Goal: Task Accomplishment & Management: Complete application form

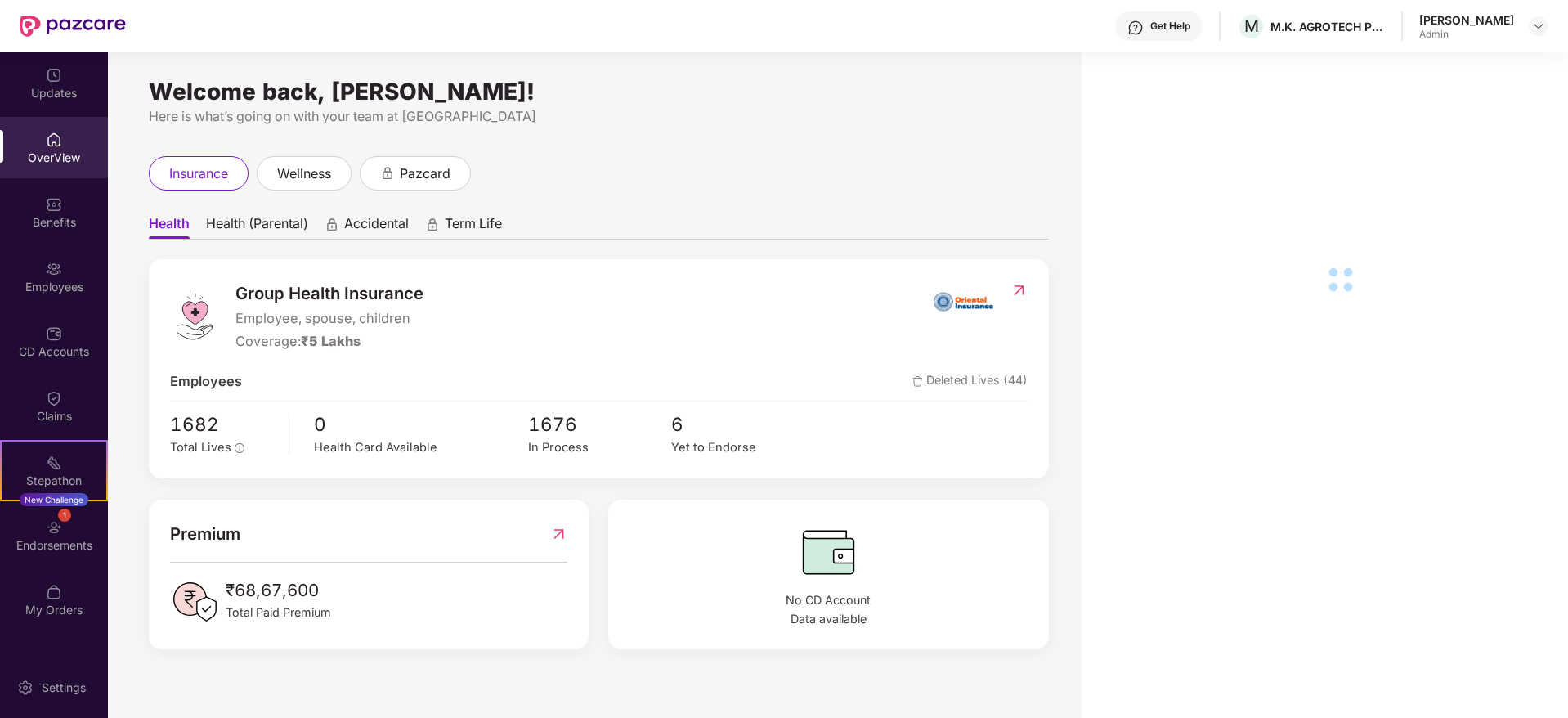
click at [53, 289] on div "Employees" at bounding box center [53, 286] width 108 height 16
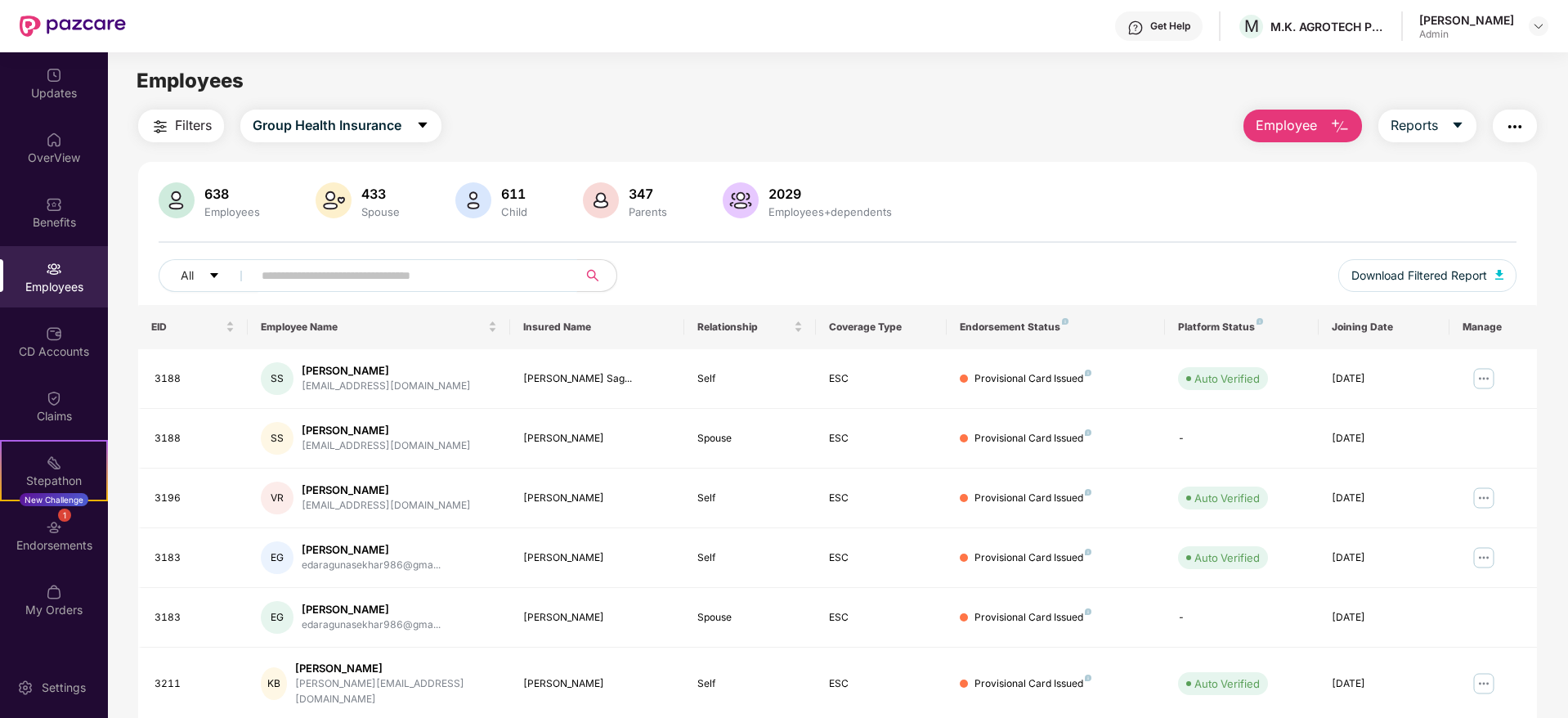
click at [459, 269] on input "text" at bounding box center [408, 276] width 294 height 25
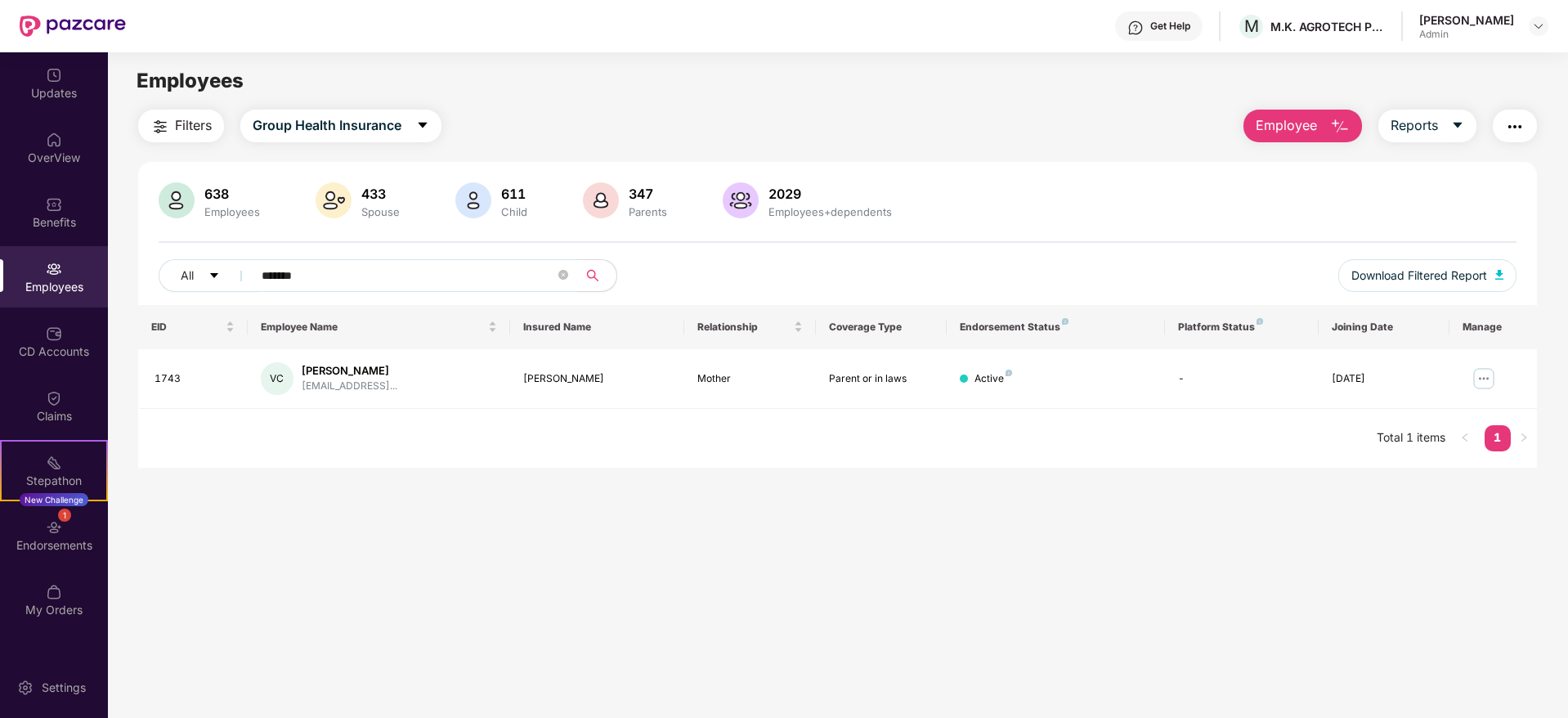
scroll to position [53, 0]
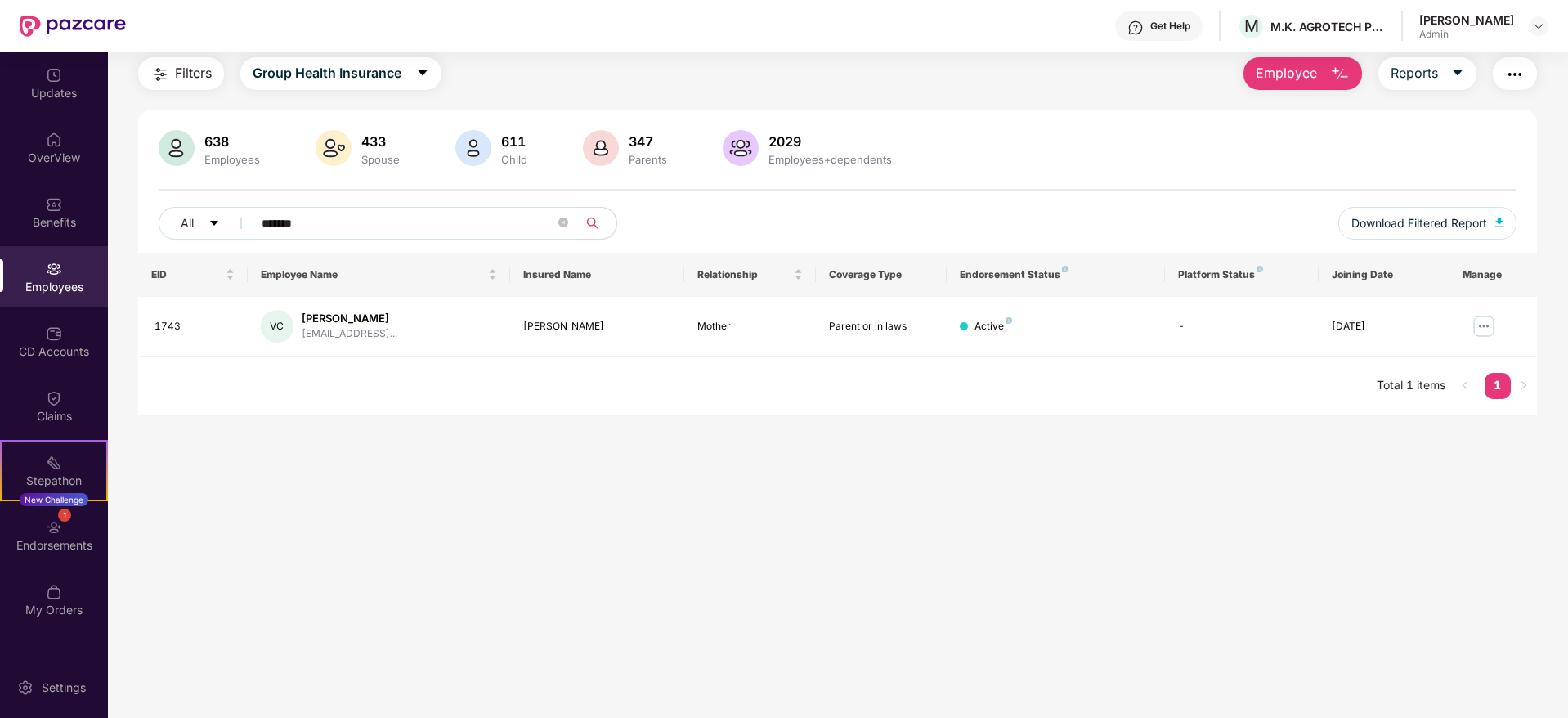
click at [442, 229] on input "*******" at bounding box center [408, 223] width 294 height 25
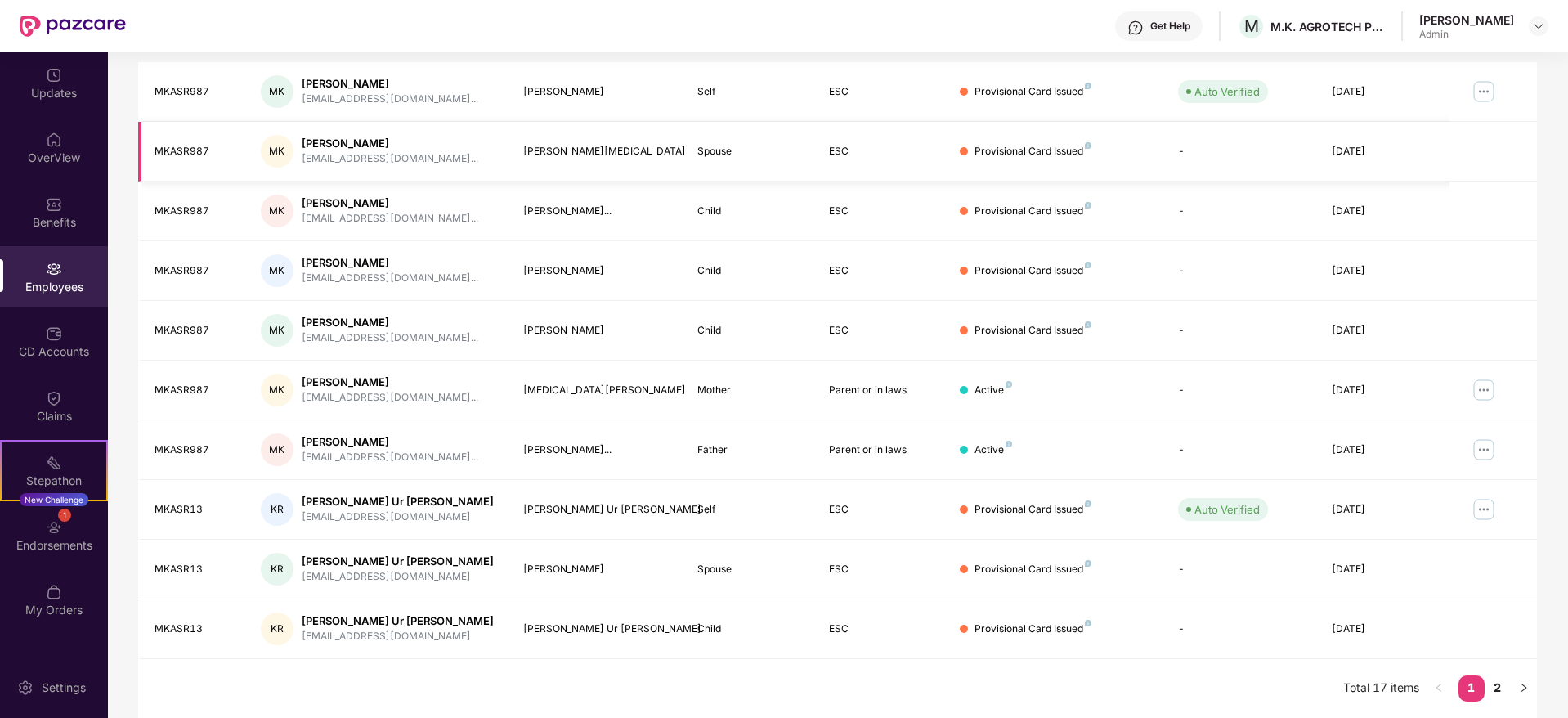
scroll to position [0, 0]
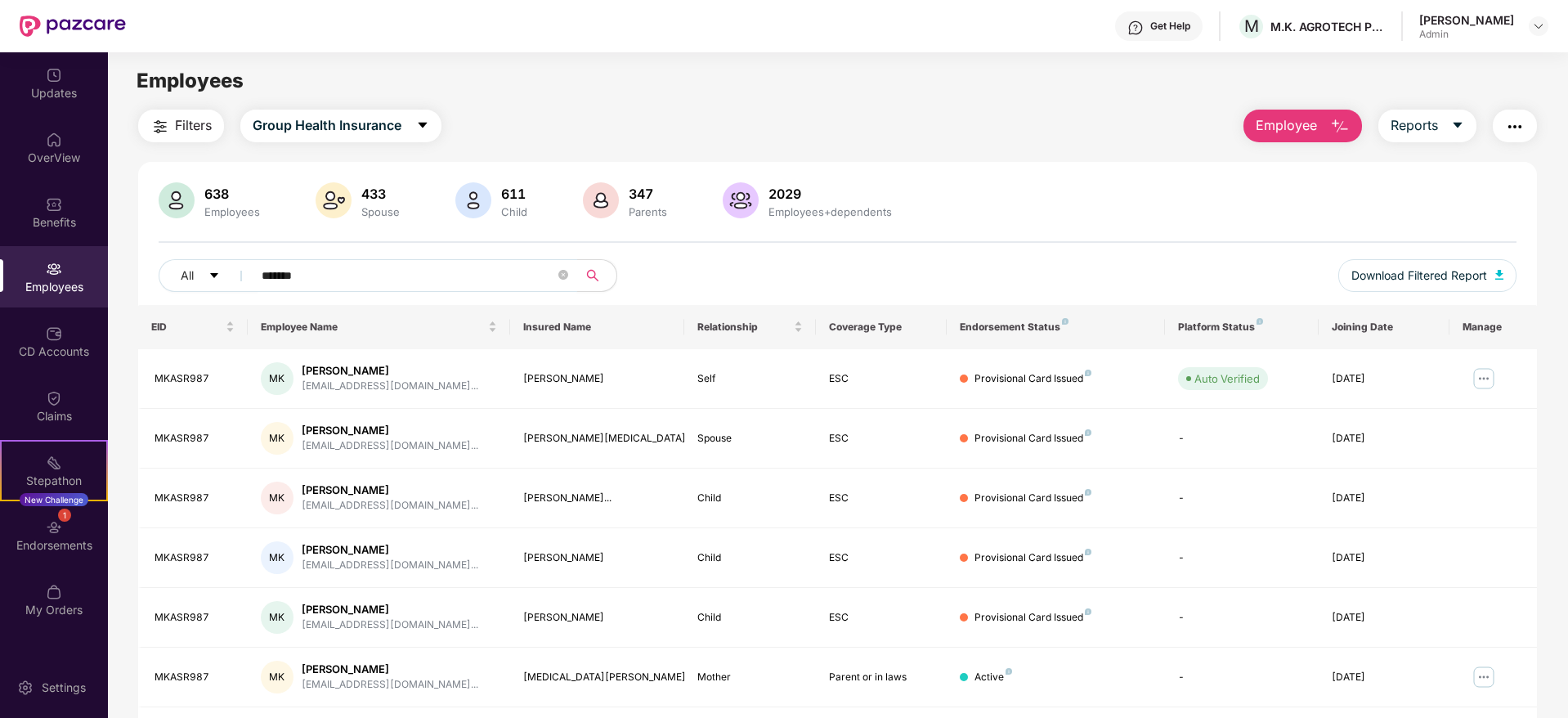
click at [366, 277] on input "*******" at bounding box center [408, 276] width 294 height 25
paste input "*"
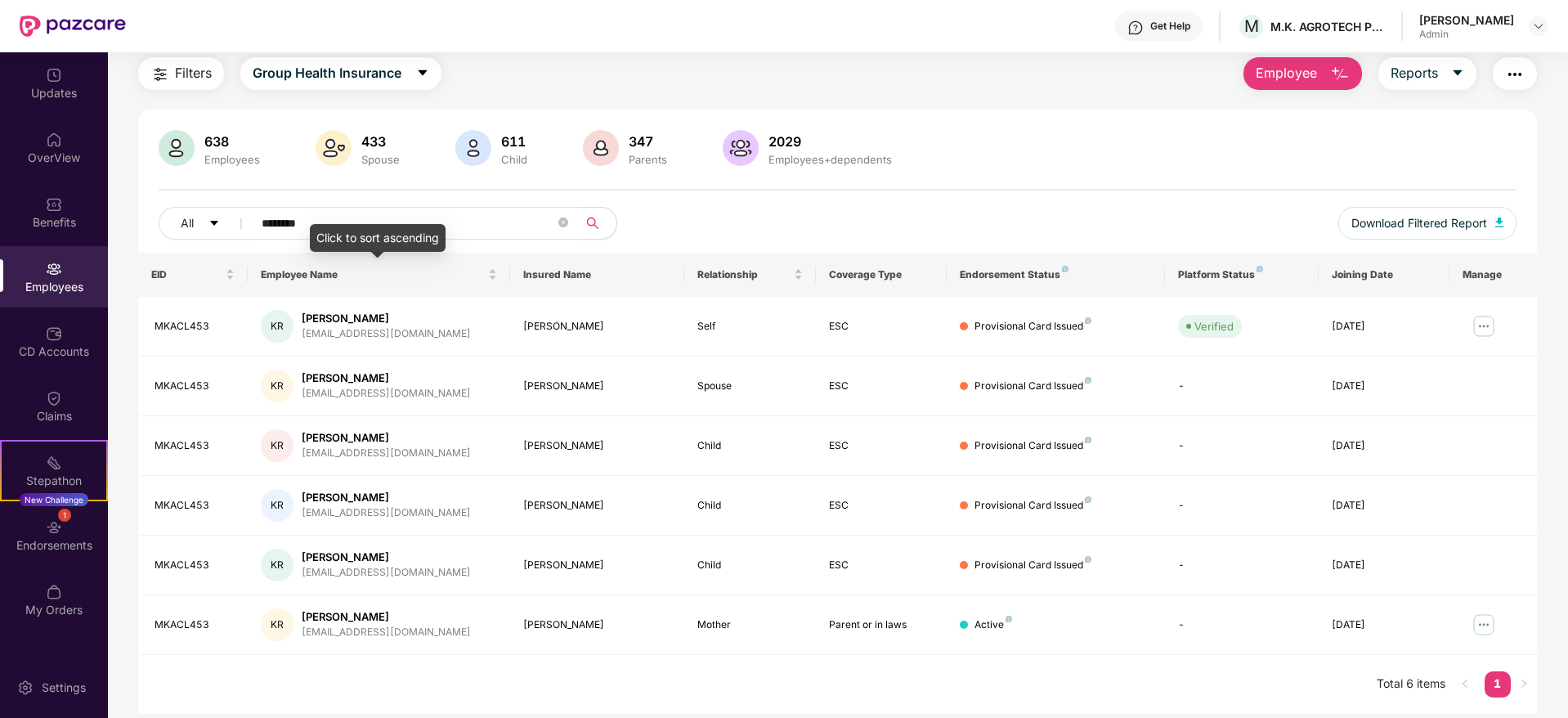
type input "********"
click at [1480, 624] on img at bounding box center [1483, 624] width 26 height 26
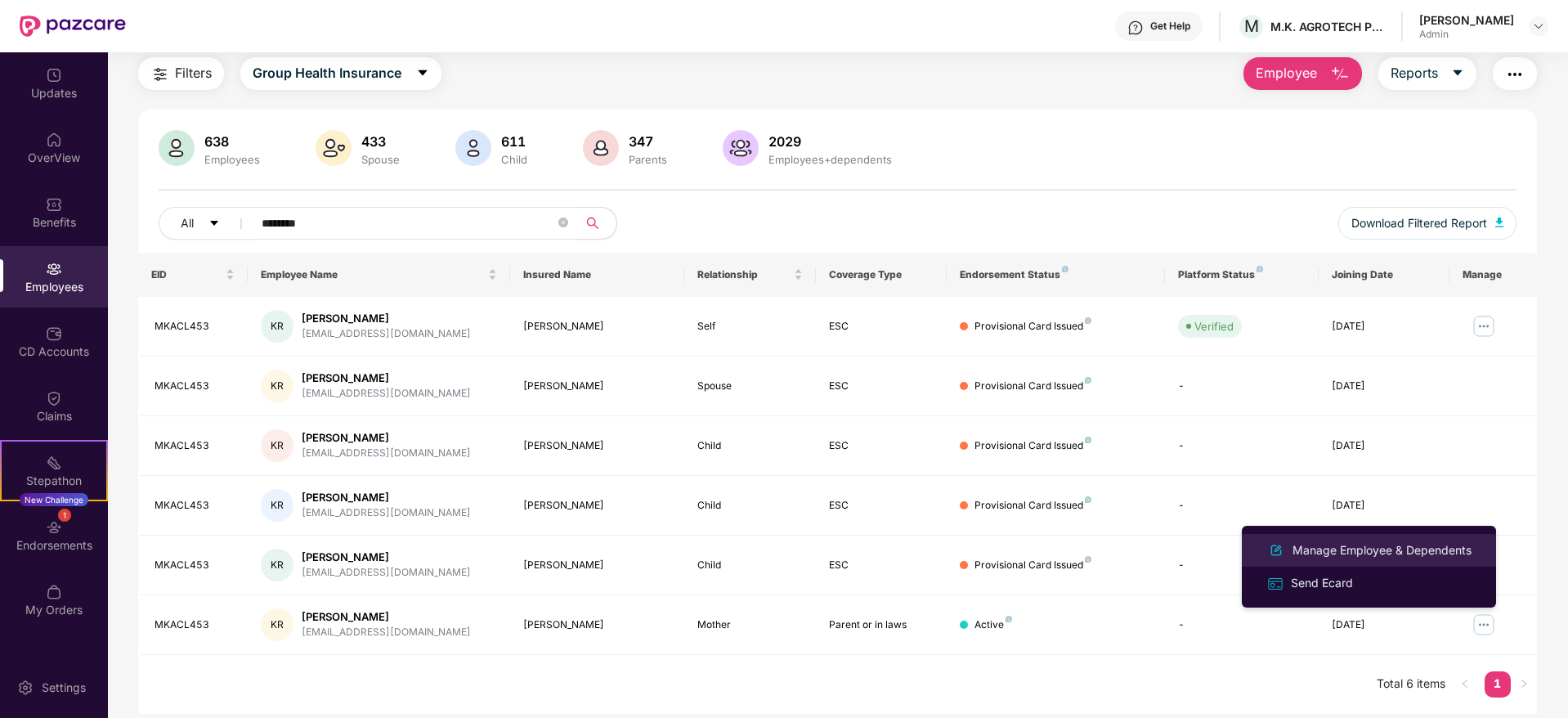
click at [1400, 545] on div "Manage Employee & Dependents" at bounding box center [1382, 550] width 185 height 18
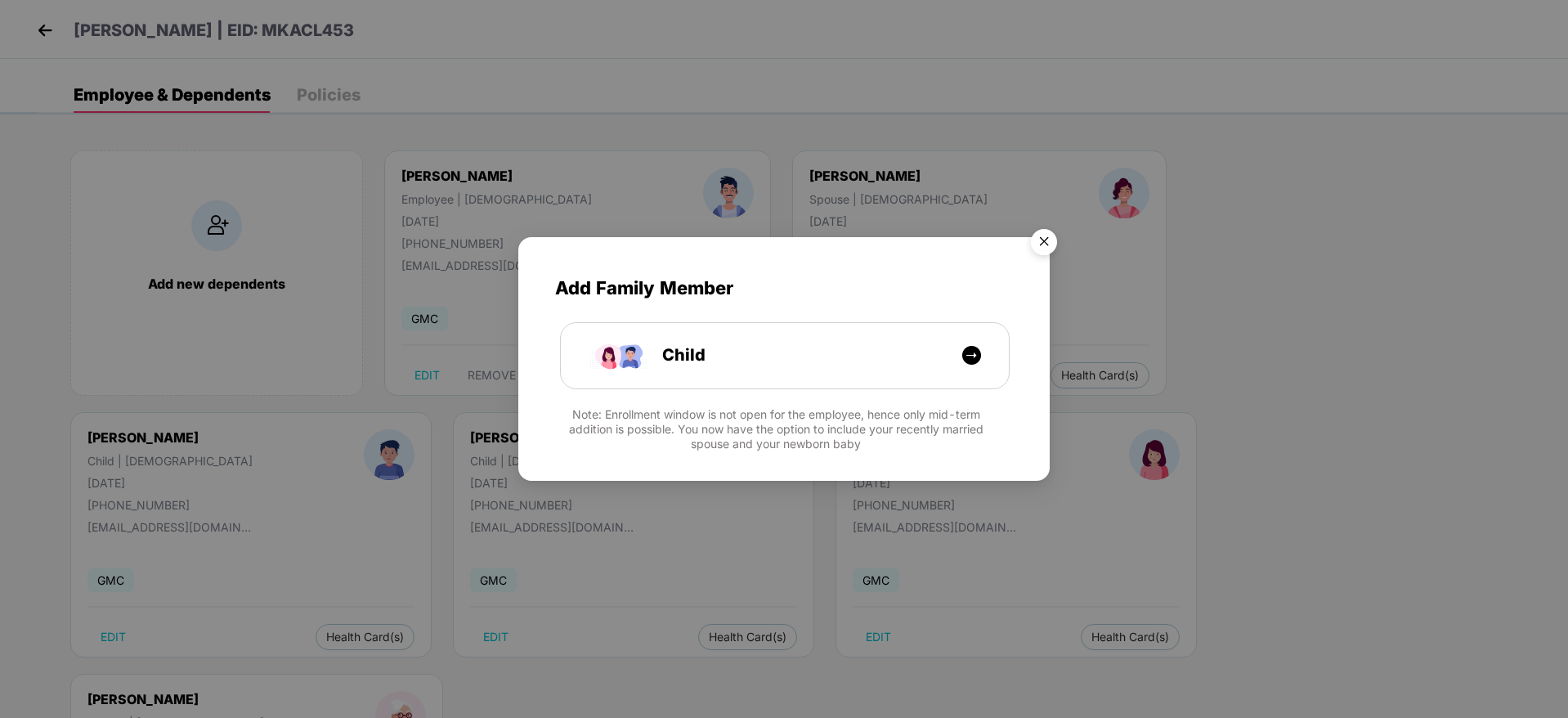
click at [1040, 244] on img "Close" at bounding box center [1044, 244] width 46 height 46
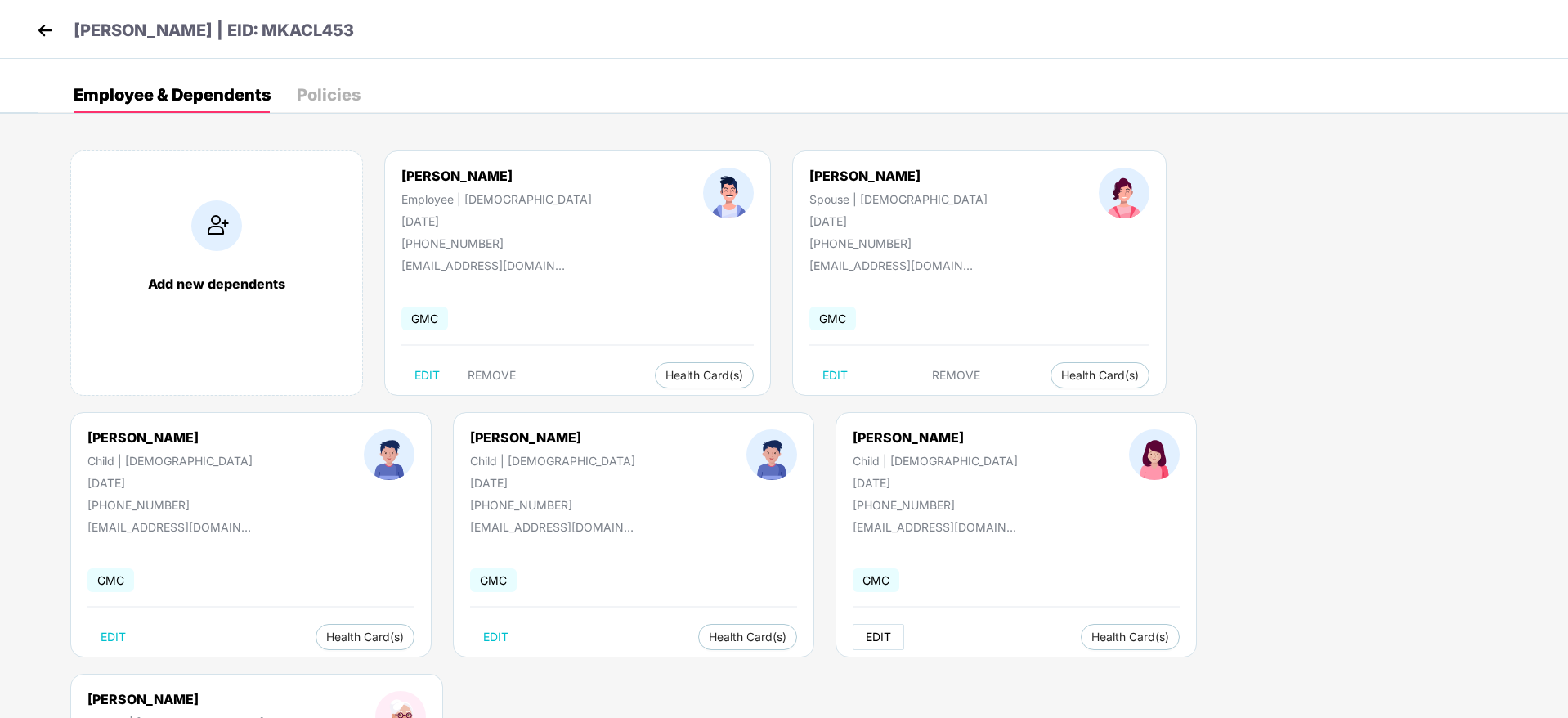
click at [852, 637] on button "EDIT" at bounding box center [878, 637] width 52 height 26
select select "*****"
select select "******"
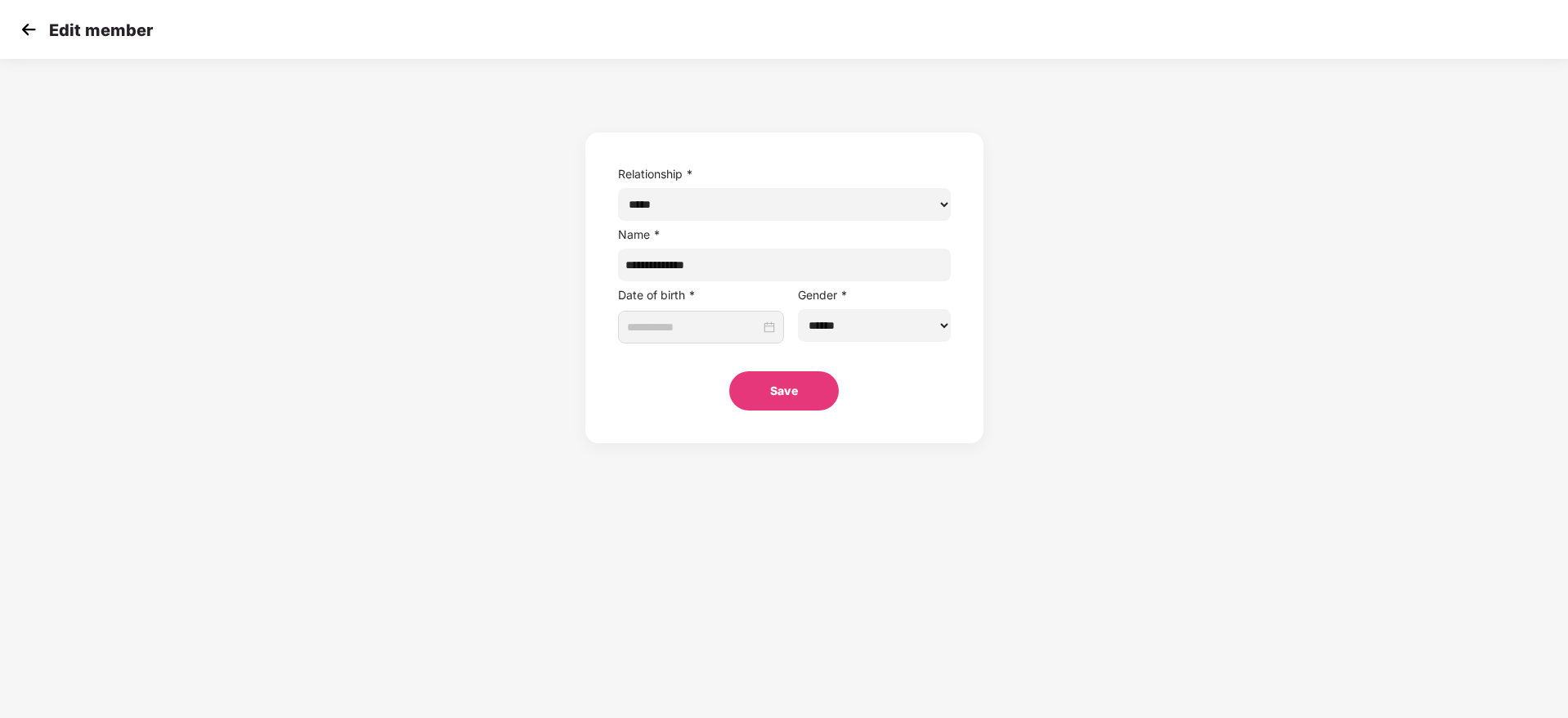
type input "**********"
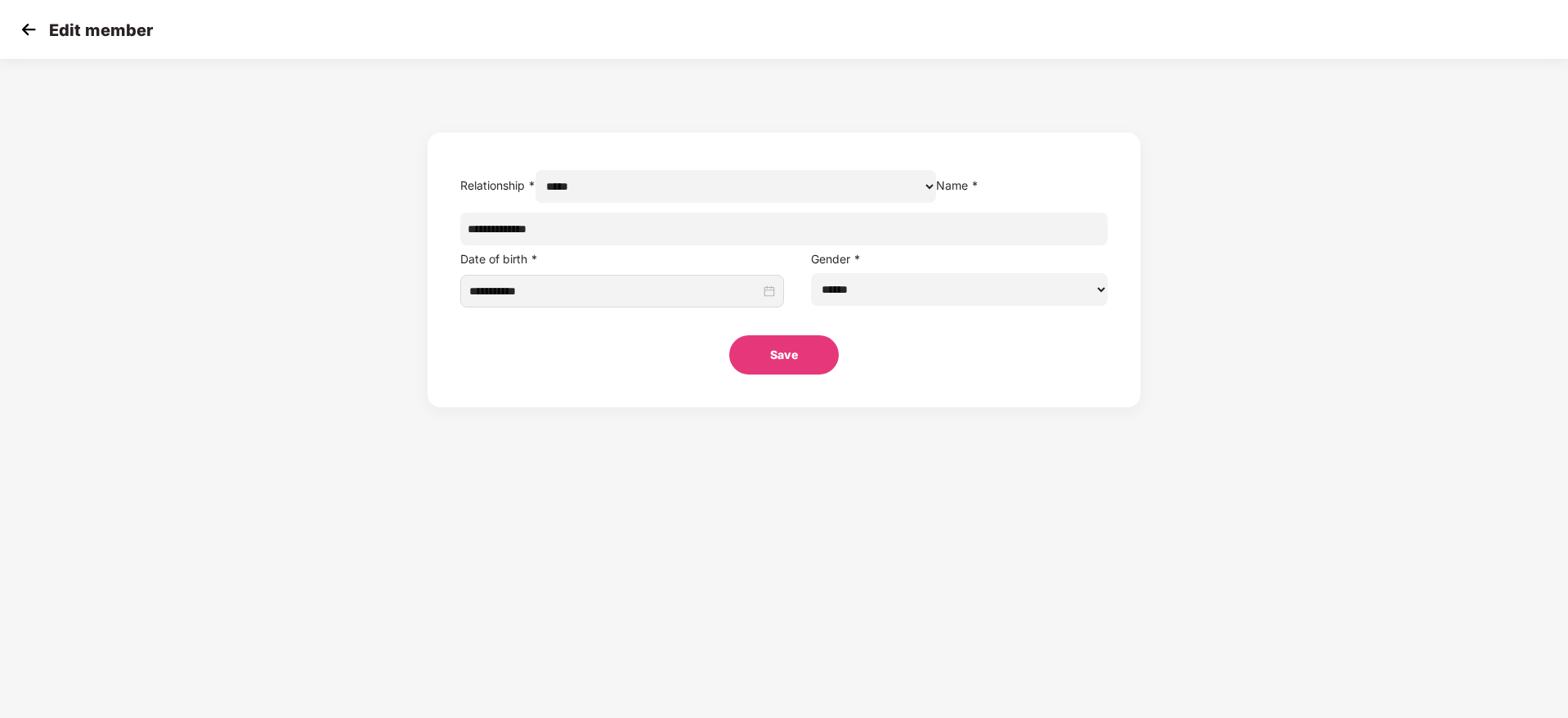
click at [28, 30] on img at bounding box center [29, 30] width 25 height 25
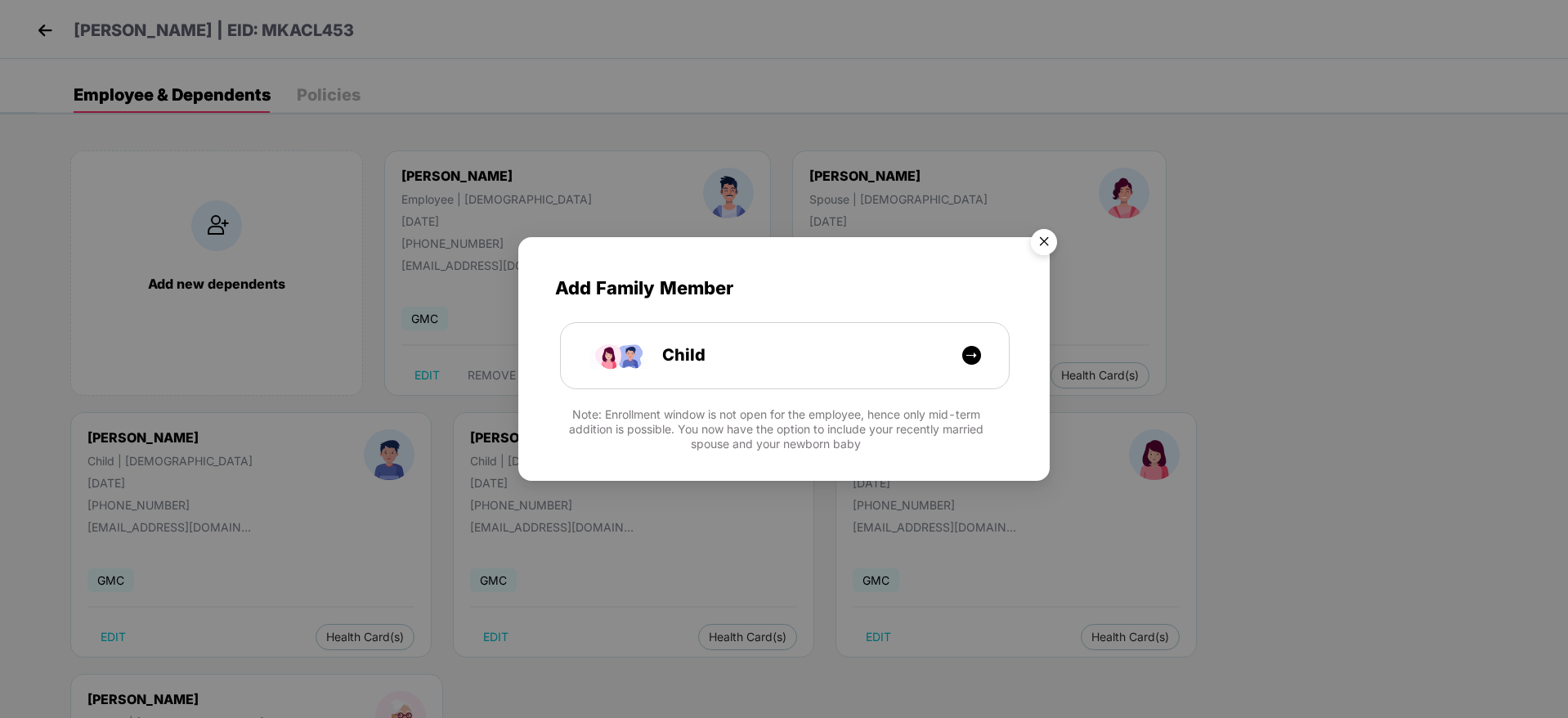
click at [1052, 245] on img "Close" at bounding box center [1044, 244] width 46 height 46
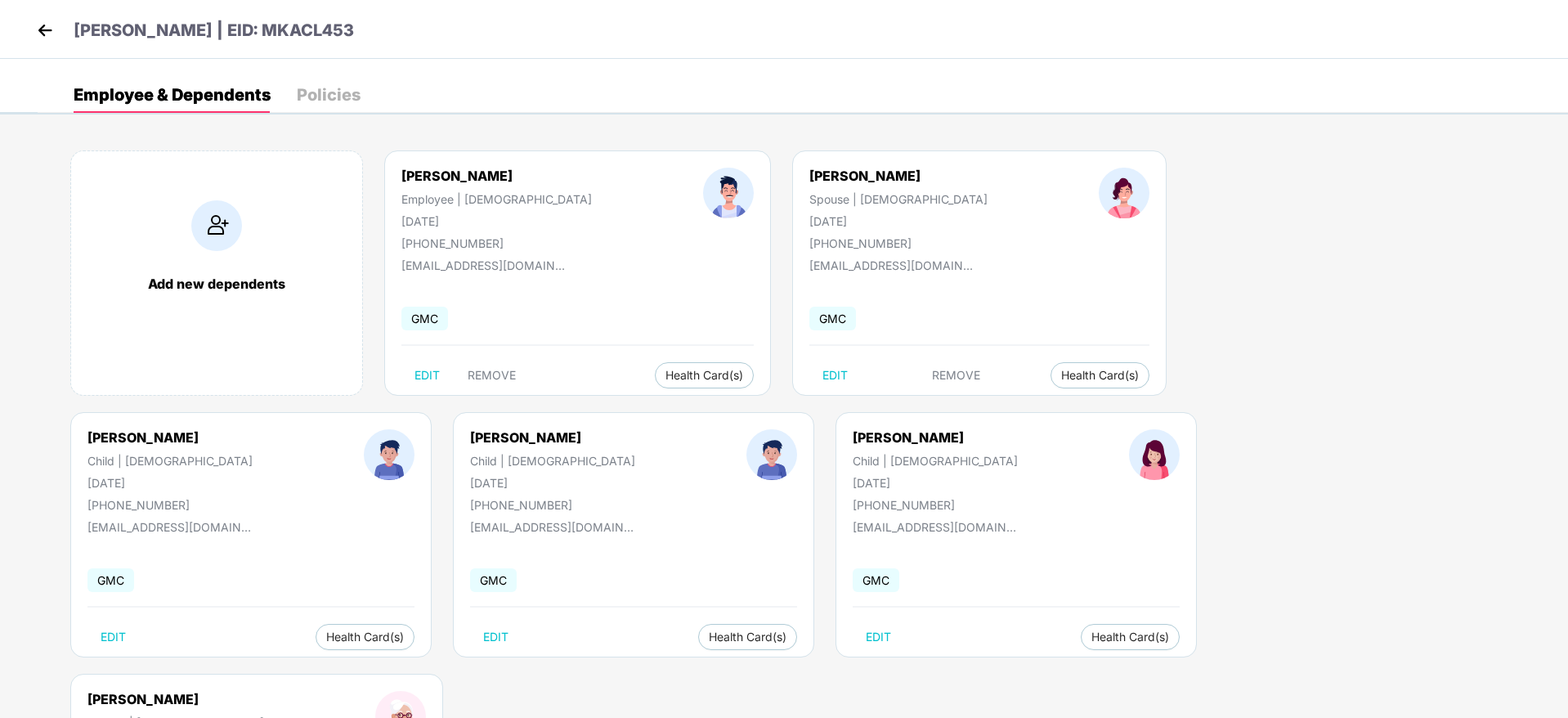
click at [40, 22] on img at bounding box center [45, 31] width 25 height 25
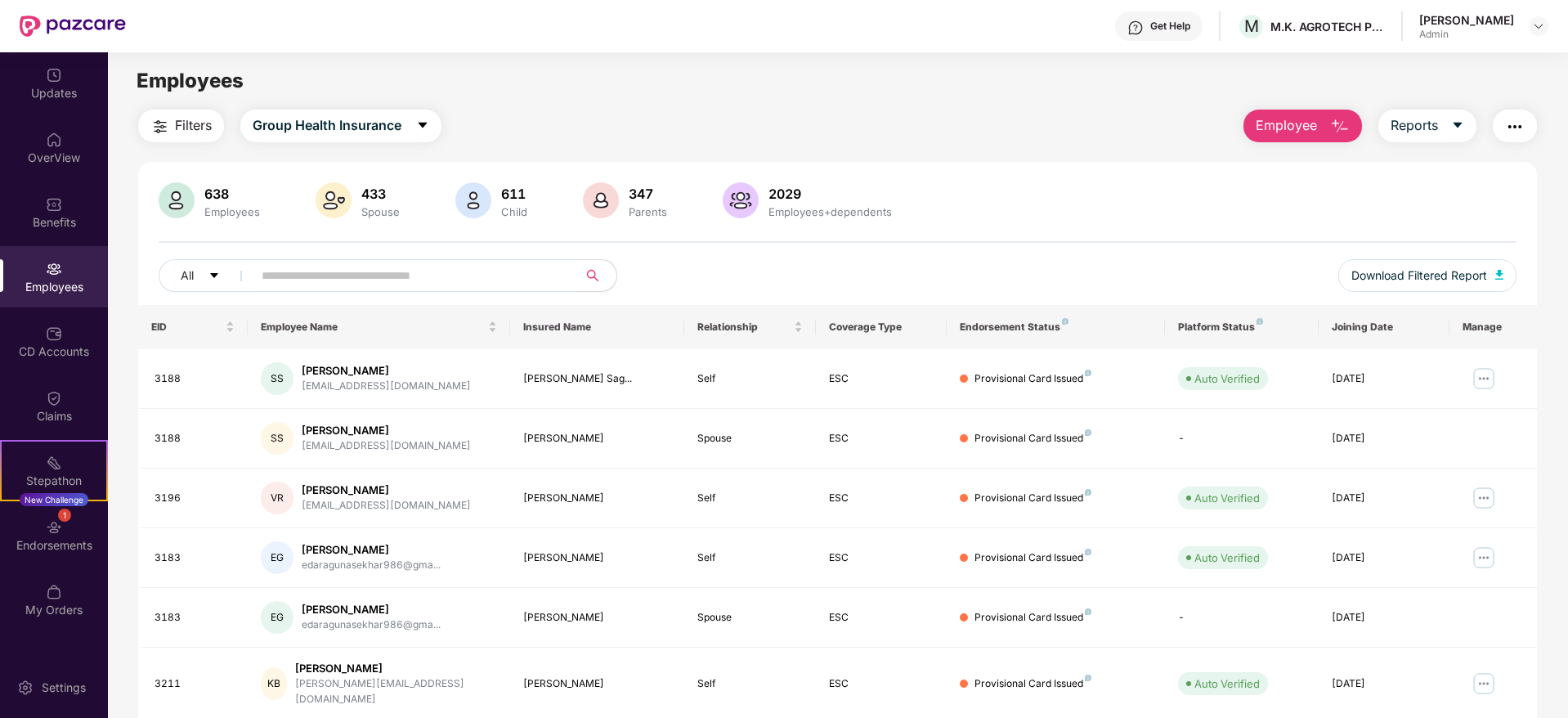
click at [1316, 122] on button "Employee" at bounding box center [1303, 126] width 118 height 32
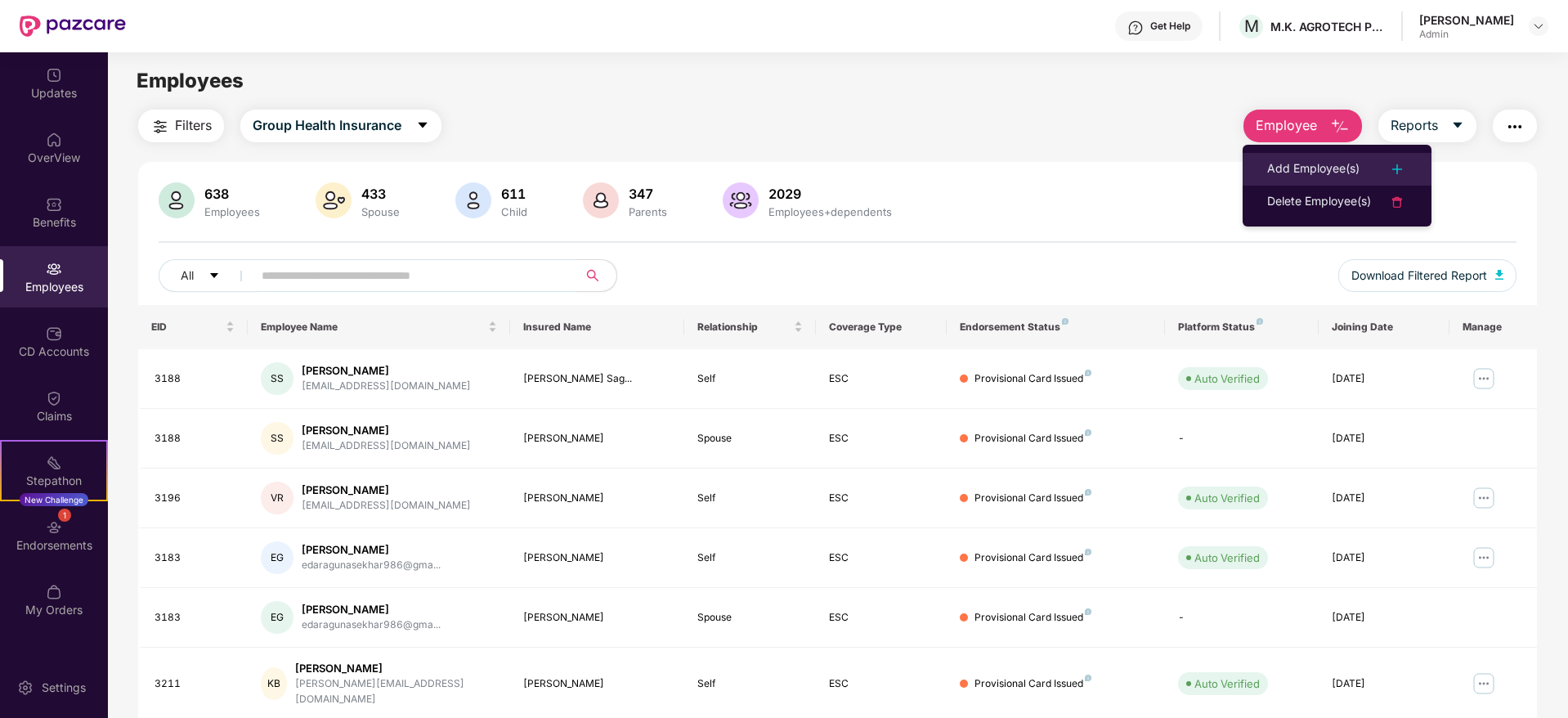
click at [1293, 153] on li "Add Employee(s)" at bounding box center [1337, 169] width 189 height 32
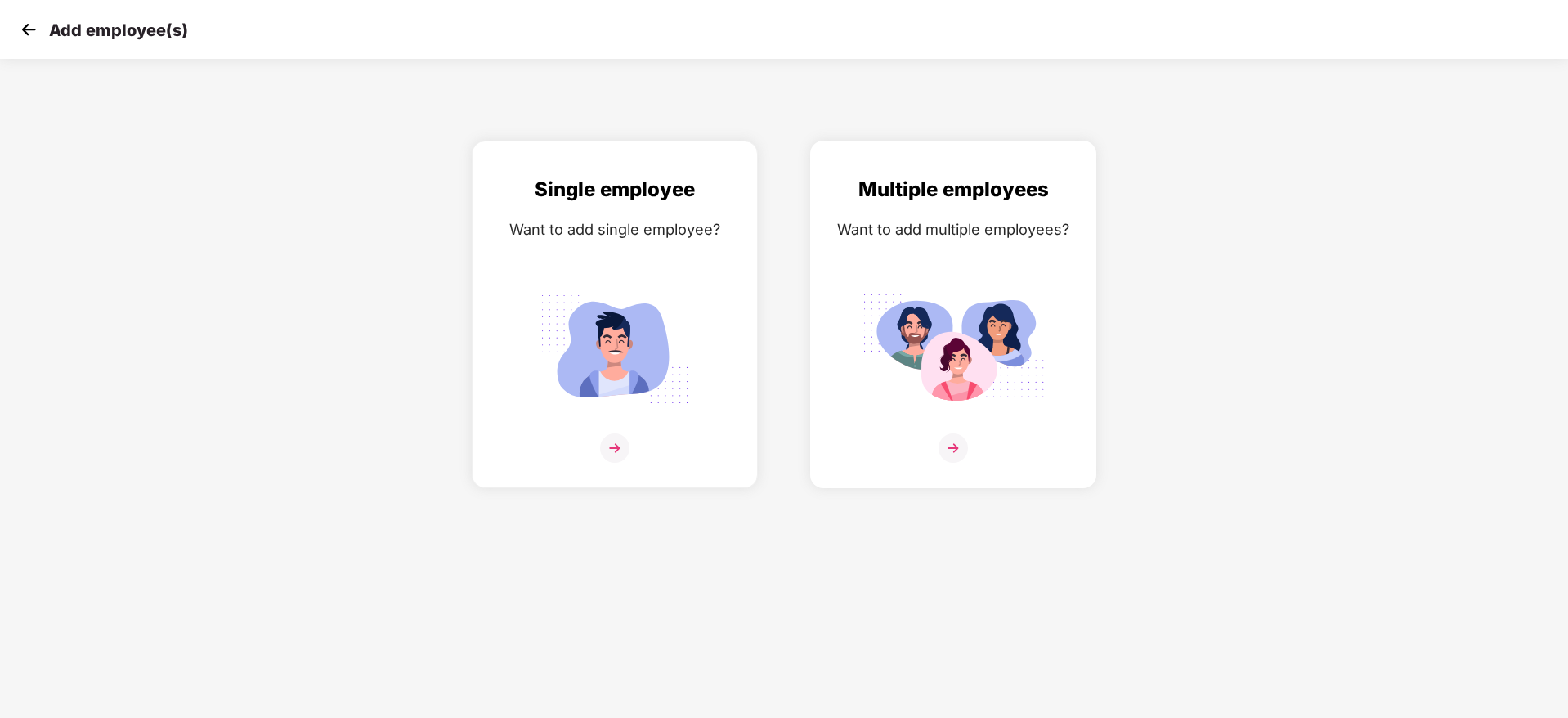
click at [951, 433] on img at bounding box center [952, 448] width 30 height 30
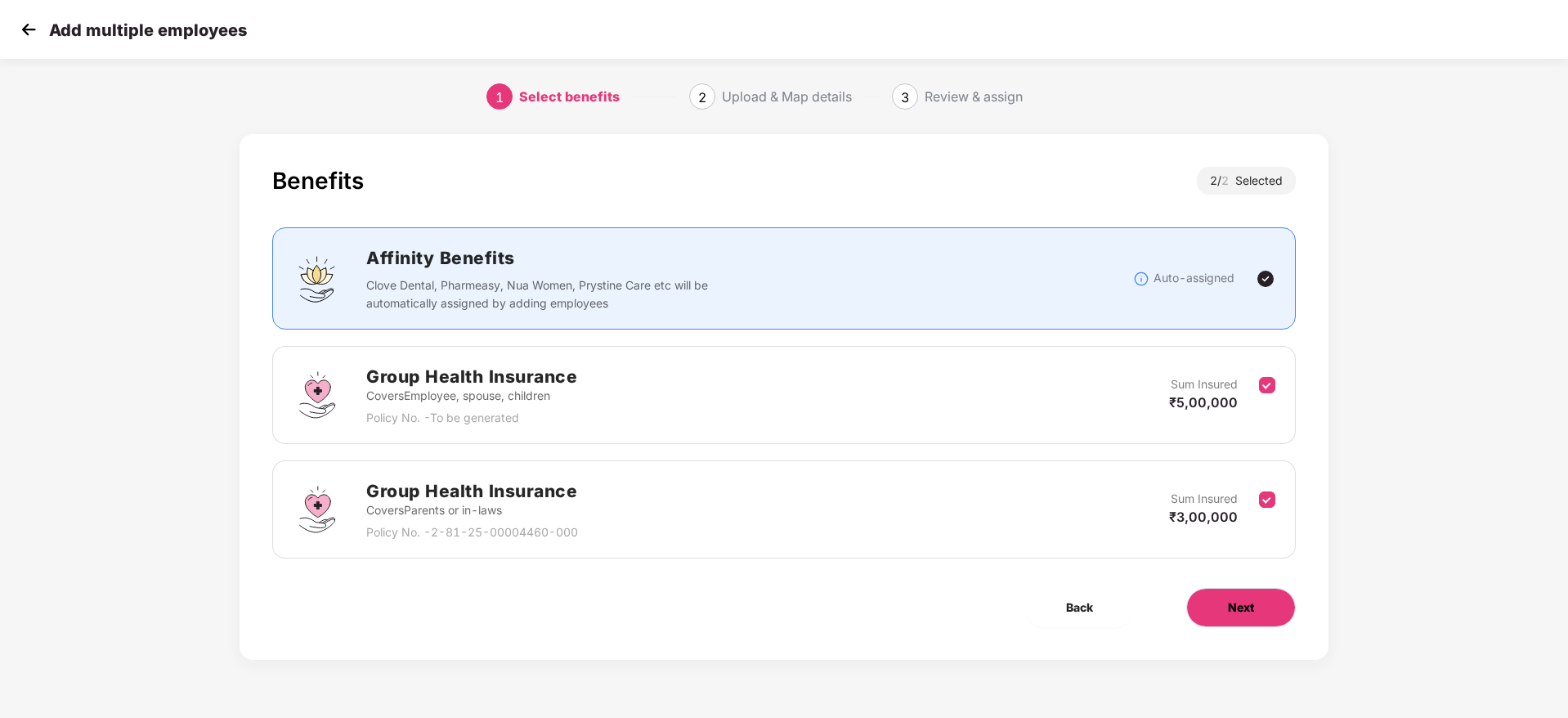
click at [1229, 599] on span "Next" at bounding box center [1241, 607] width 26 height 18
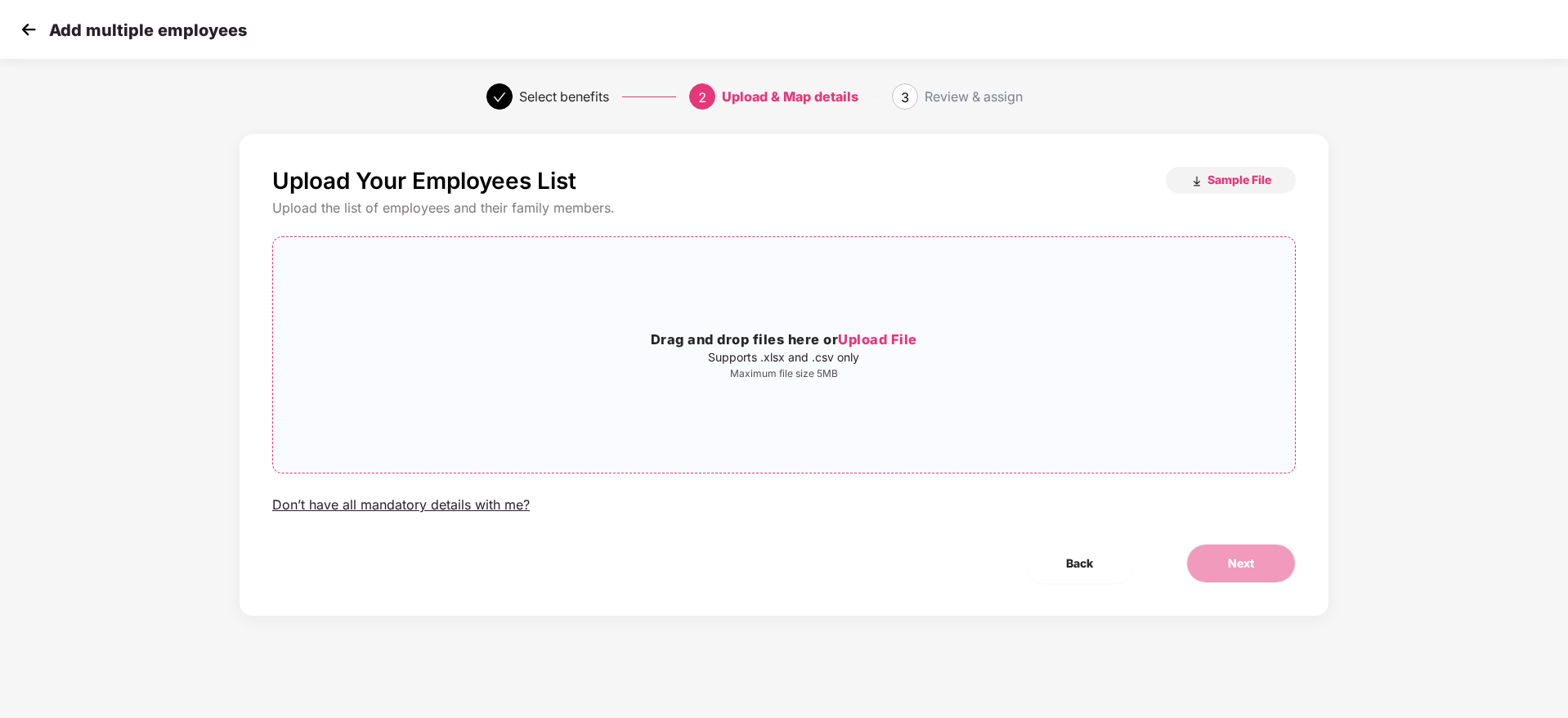
click at [893, 342] on span "Upload File" at bounding box center [877, 339] width 79 height 16
click at [1249, 564] on span "Next" at bounding box center [1241, 563] width 26 height 18
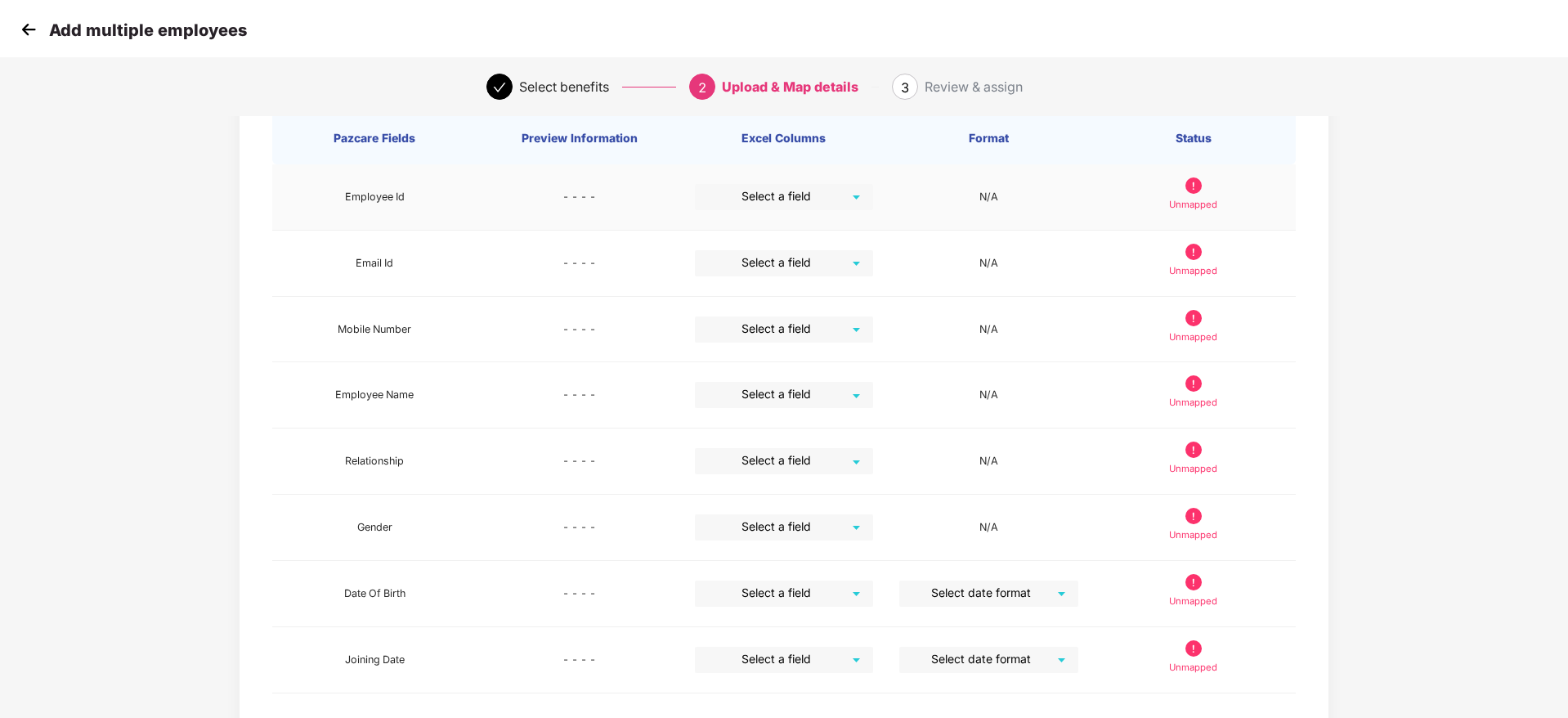
scroll to position [115, 0]
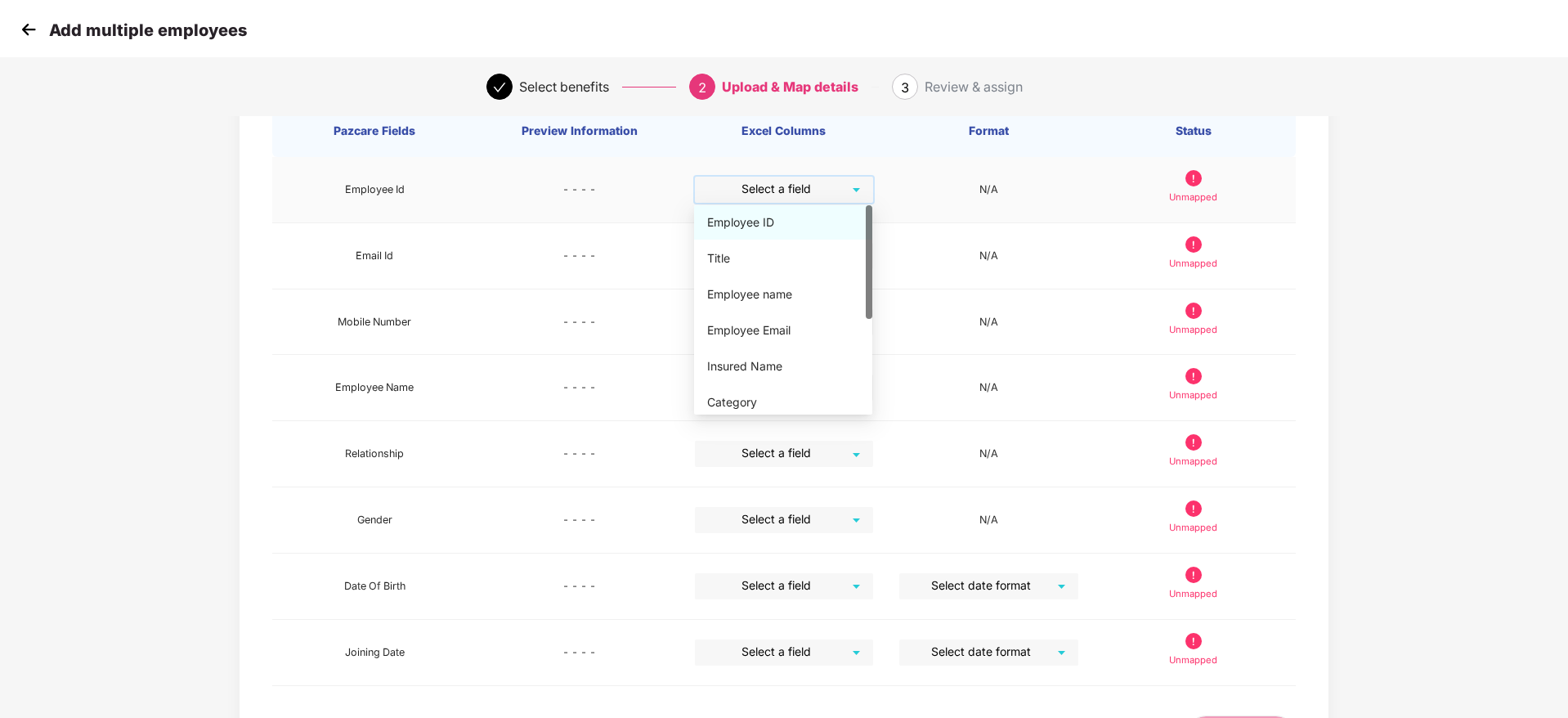
click at [847, 191] on input "search" at bounding box center [779, 189] width 149 height 25
click at [821, 222] on div "Employee ID" at bounding box center [783, 222] width 152 height 18
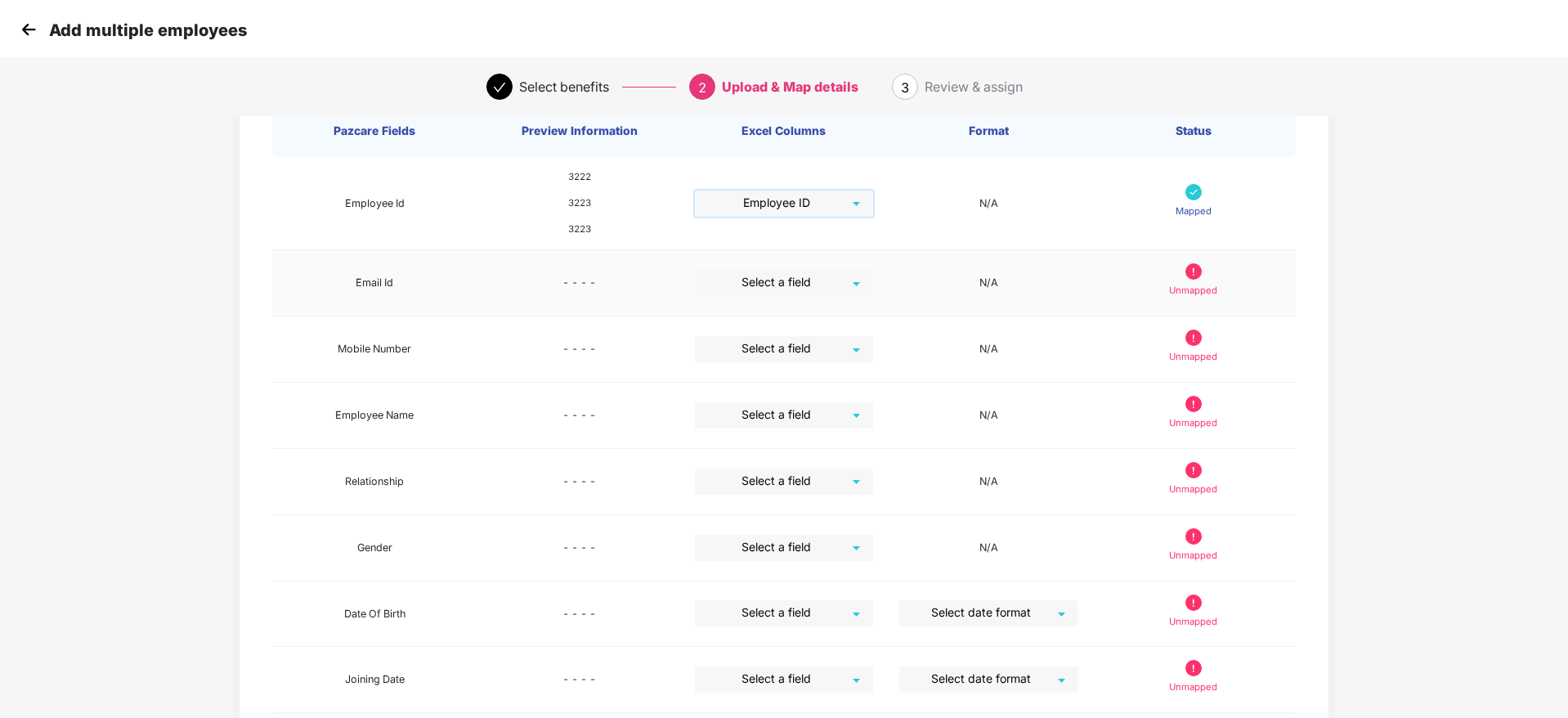
click at [837, 285] on input "search" at bounding box center [779, 283] width 149 height 25
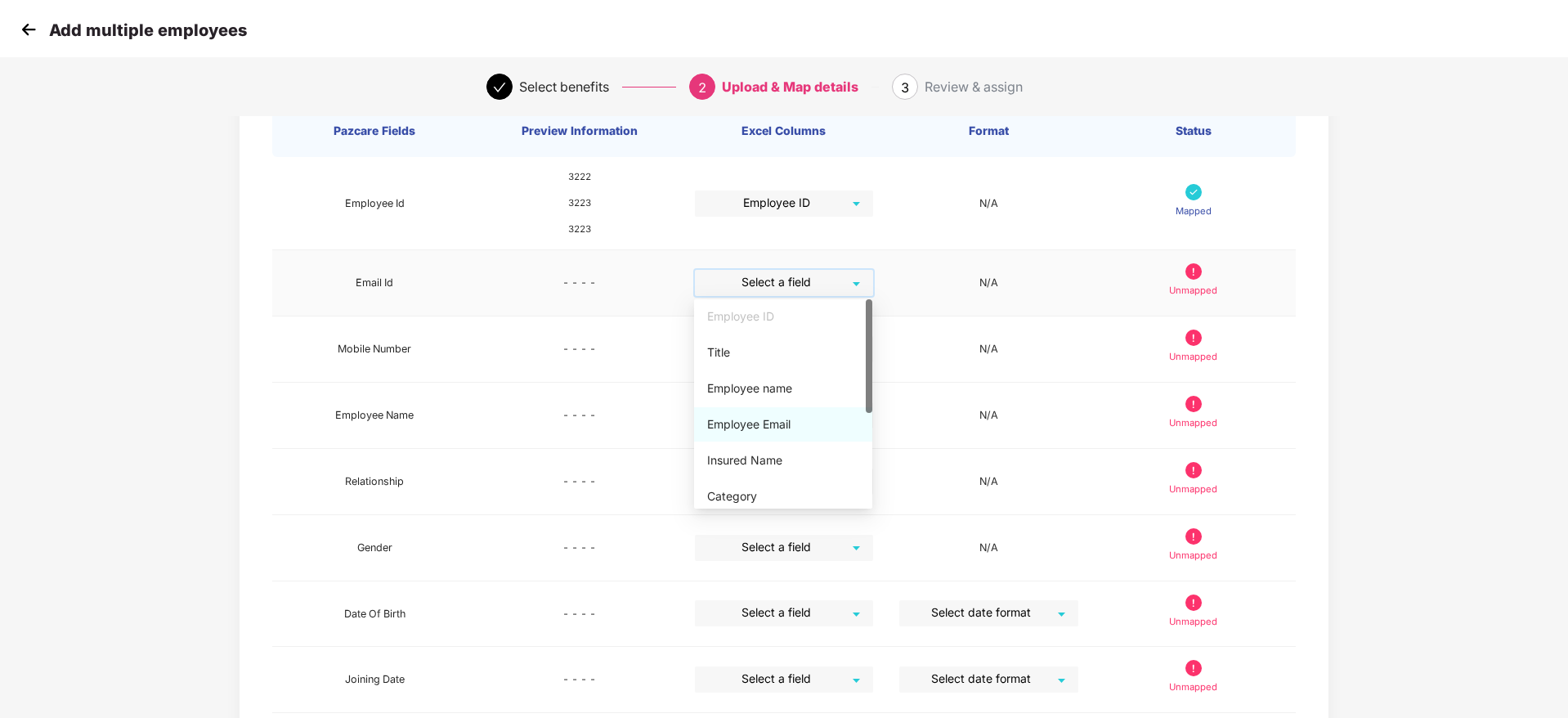
click at [806, 419] on div "Employee Email" at bounding box center [783, 424] width 152 height 18
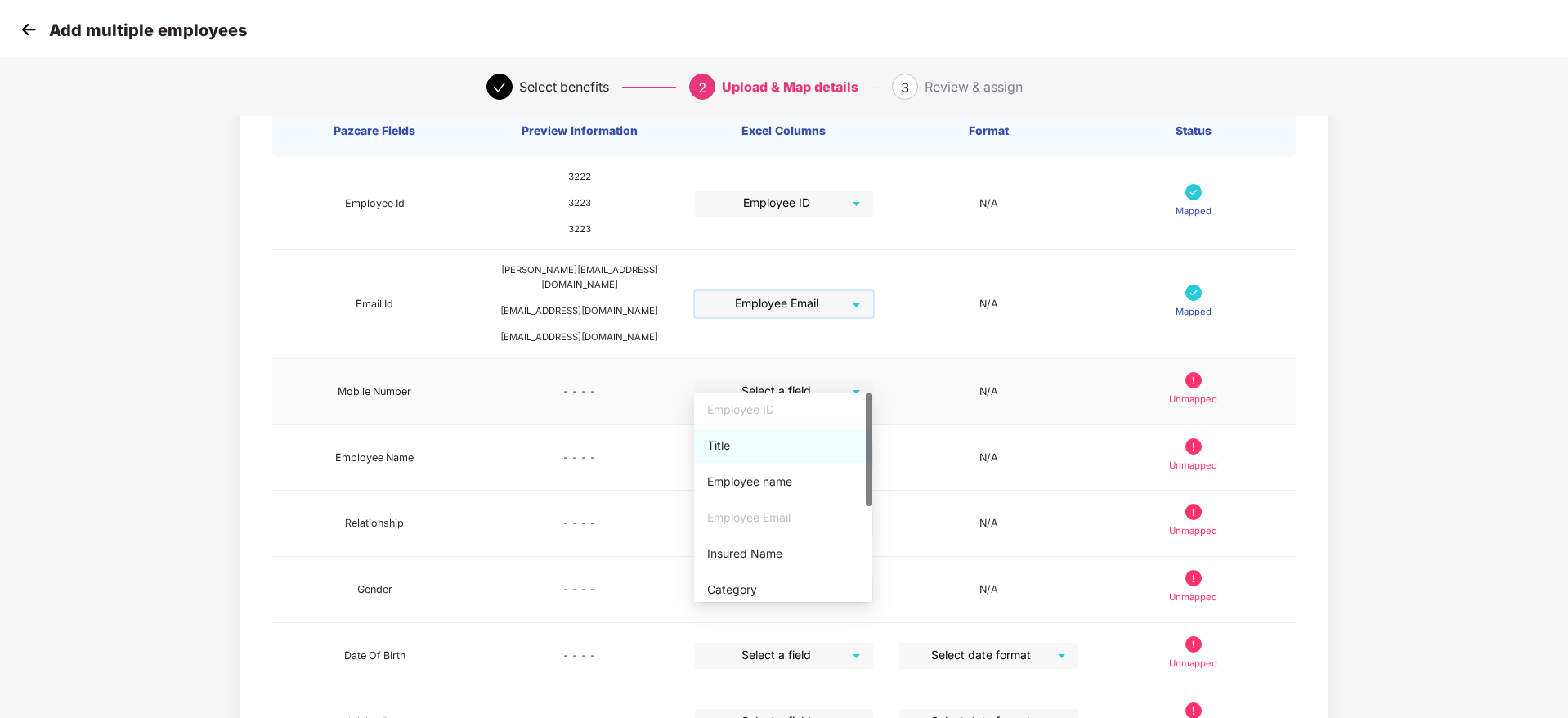
click at [839, 390] on span at bounding box center [779, 391] width 149 height 26
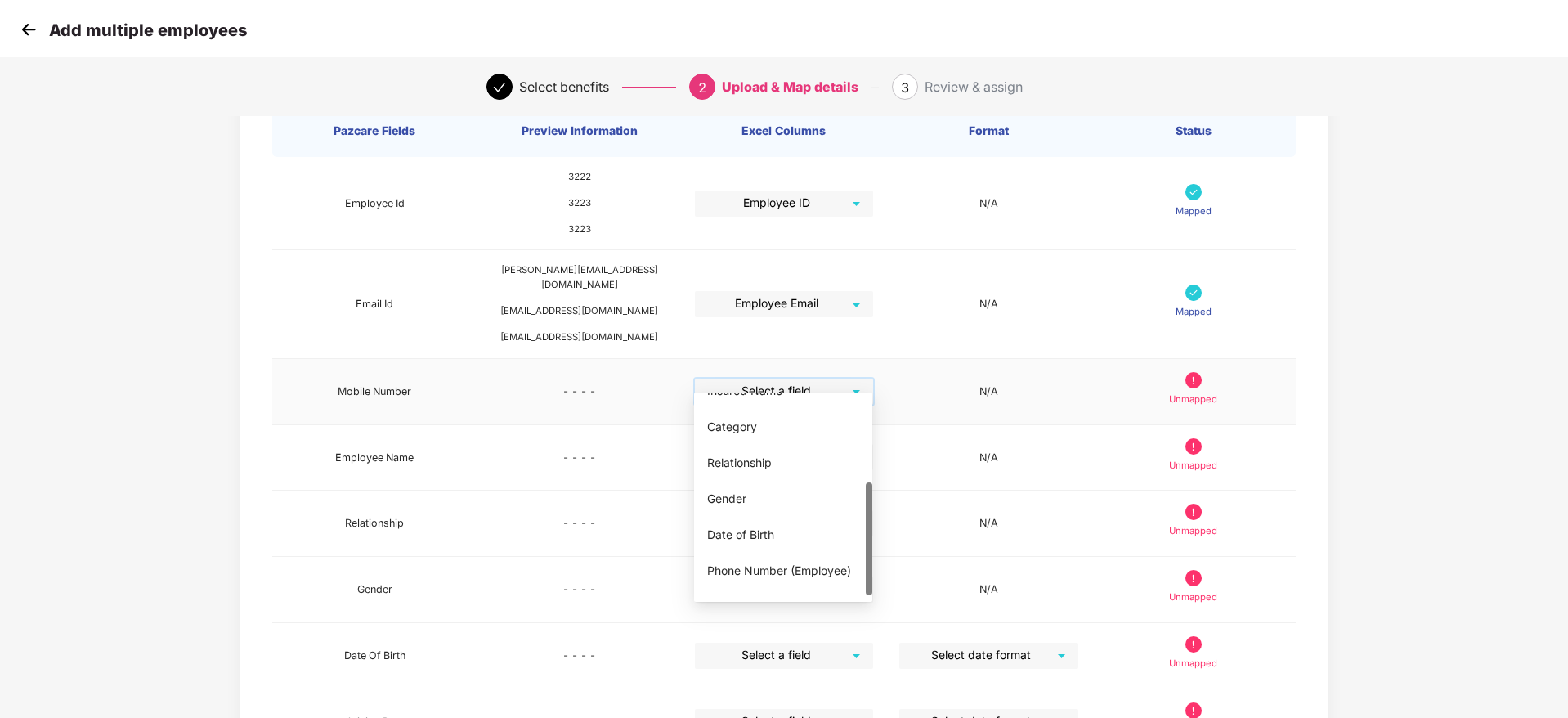
scroll to position [177, 0]
click at [799, 553] on div "Phone Number (Employee)" at bounding box center [783, 548] width 152 height 18
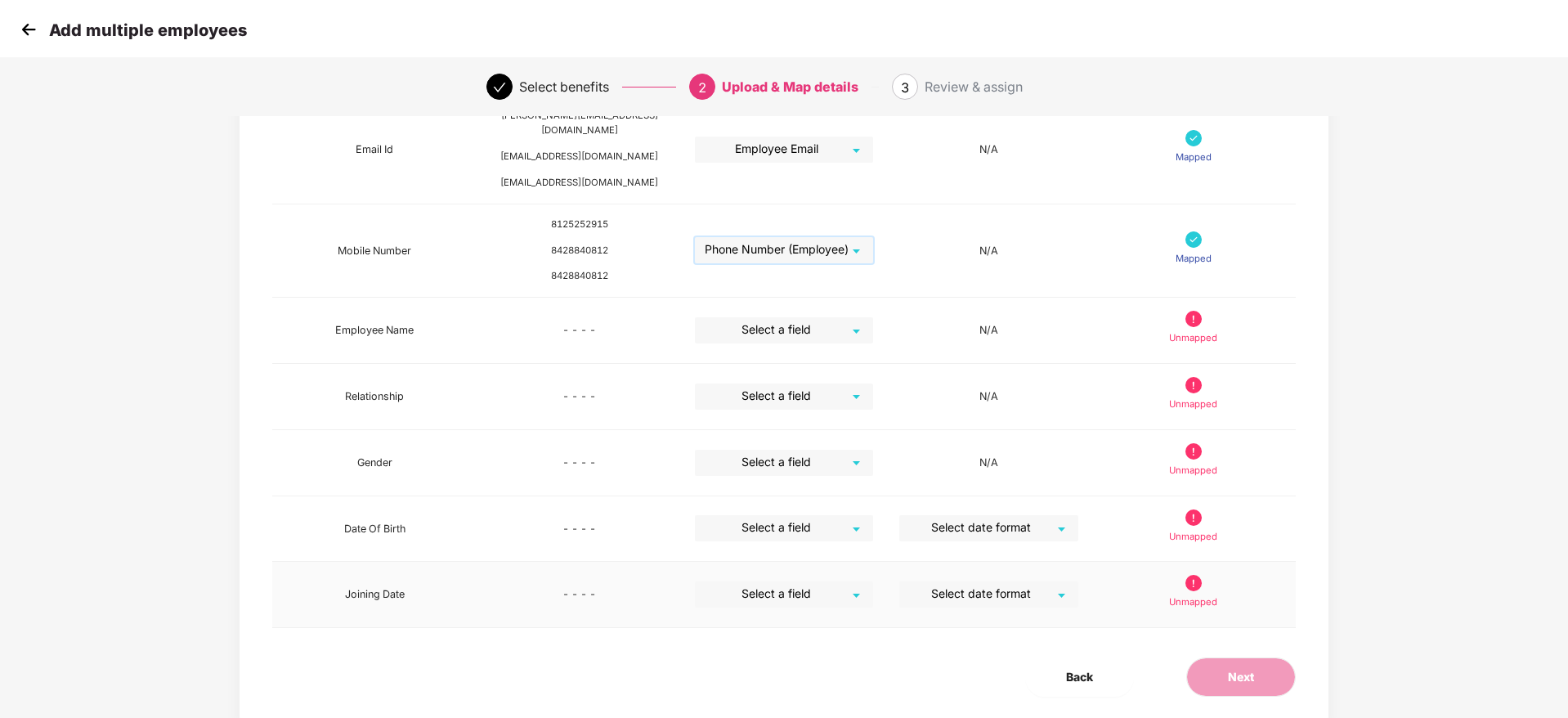
scroll to position [270, 0]
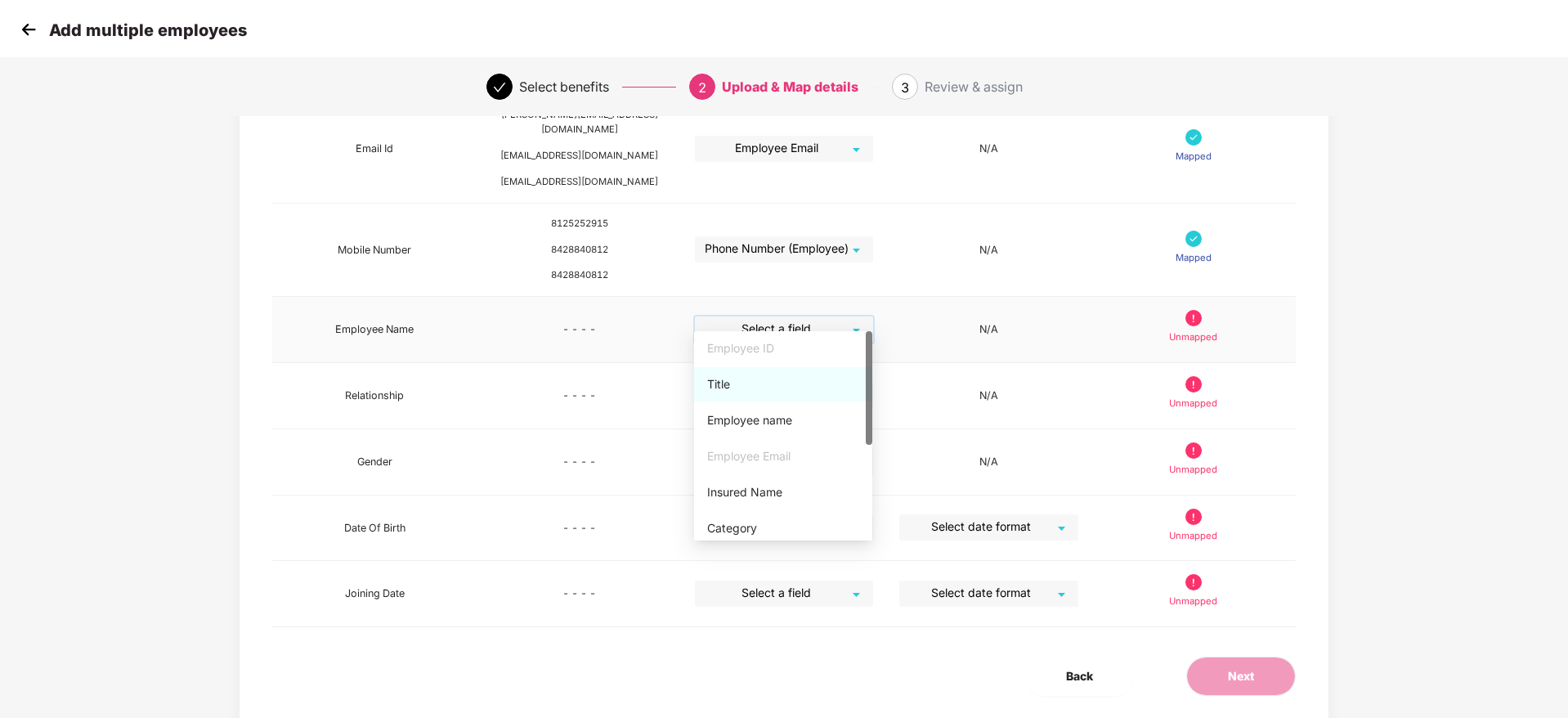
click at [822, 317] on input "search" at bounding box center [779, 329] width 149 height 25
click at [799, 423] on div "Employee name" at bounding box center [783, 420] width 152 height 18
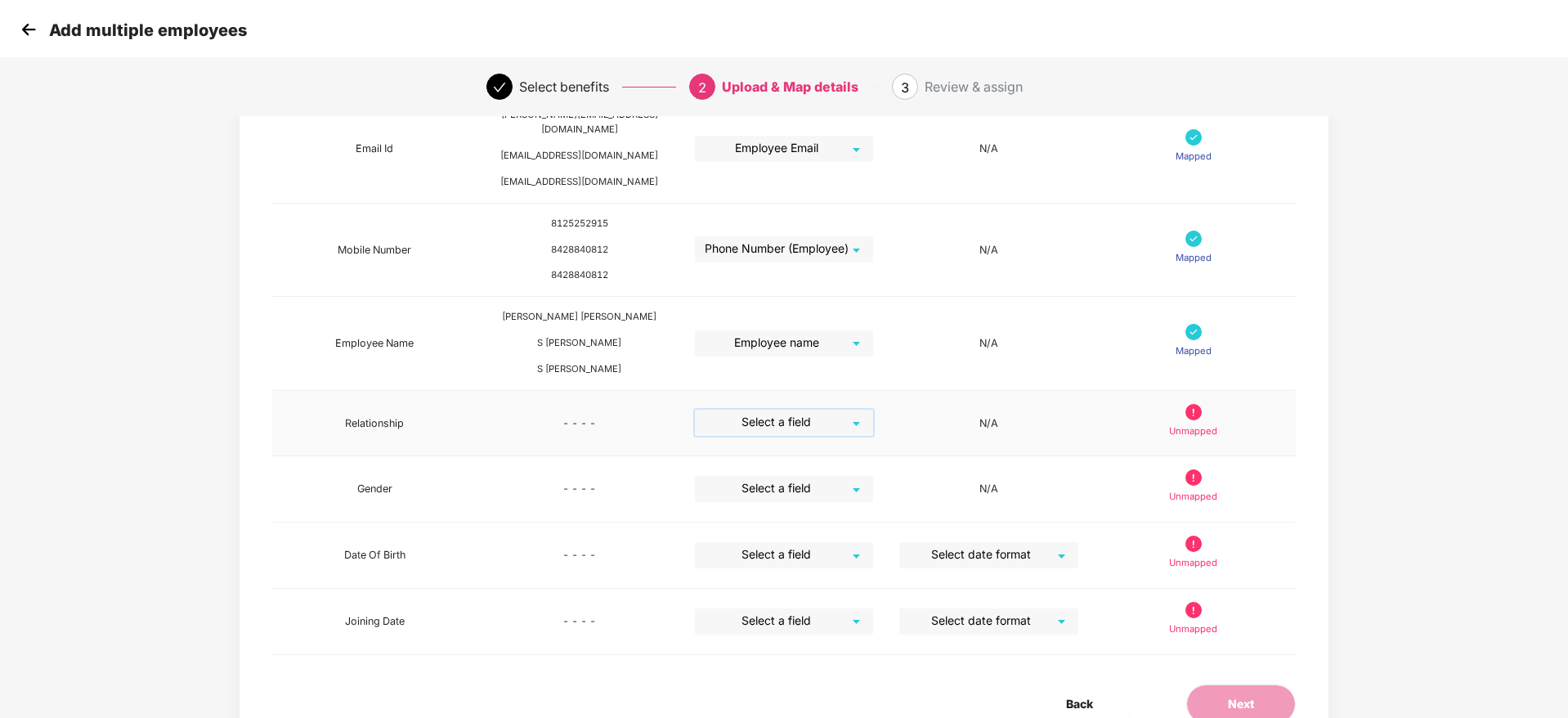
click at [827, 410] on input "search" at bounding box center [779, 422] width 149 height 25
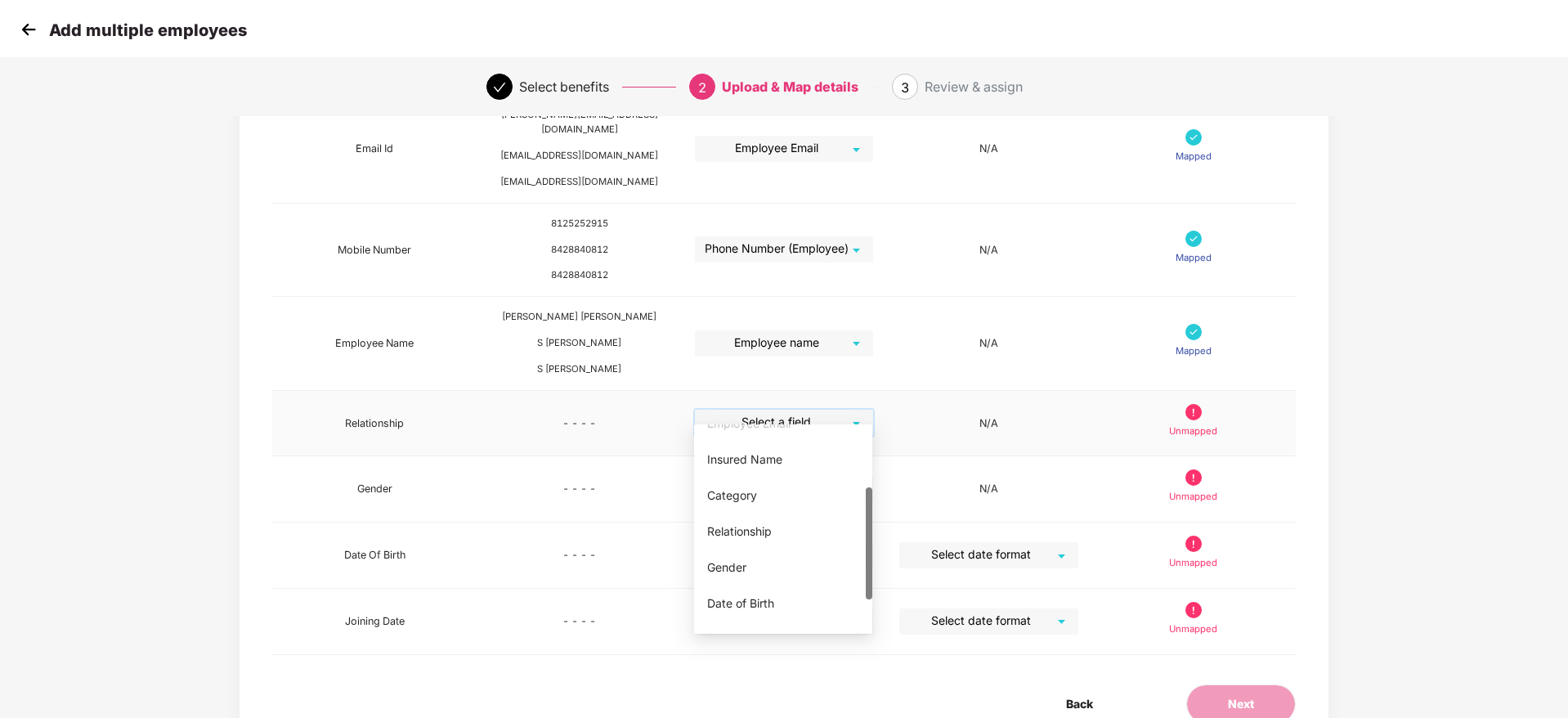
scroll to position [122, 0]
click at [766, 540] on div "Relationship" at bounding box center [783, 530] width 178 height 34
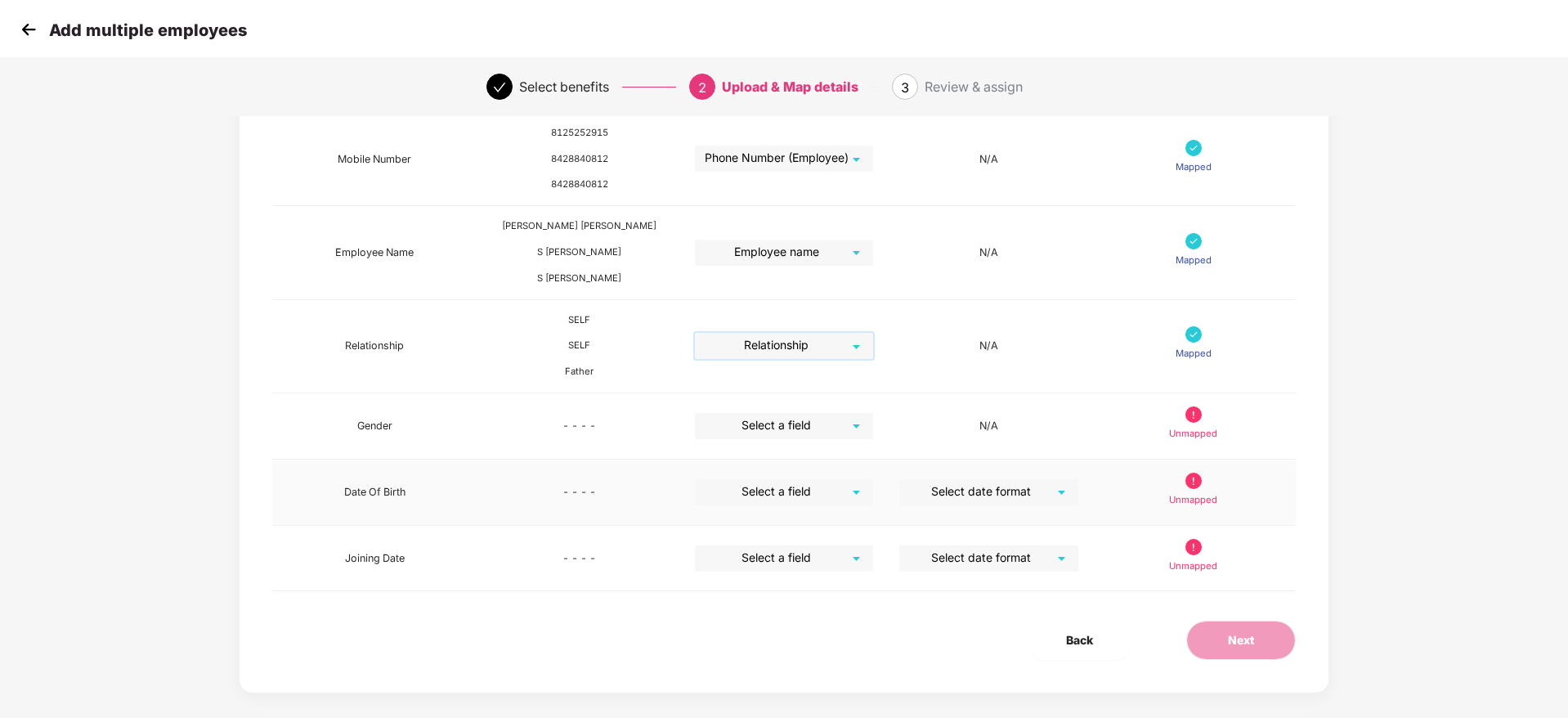
scroll to position [362, 0]
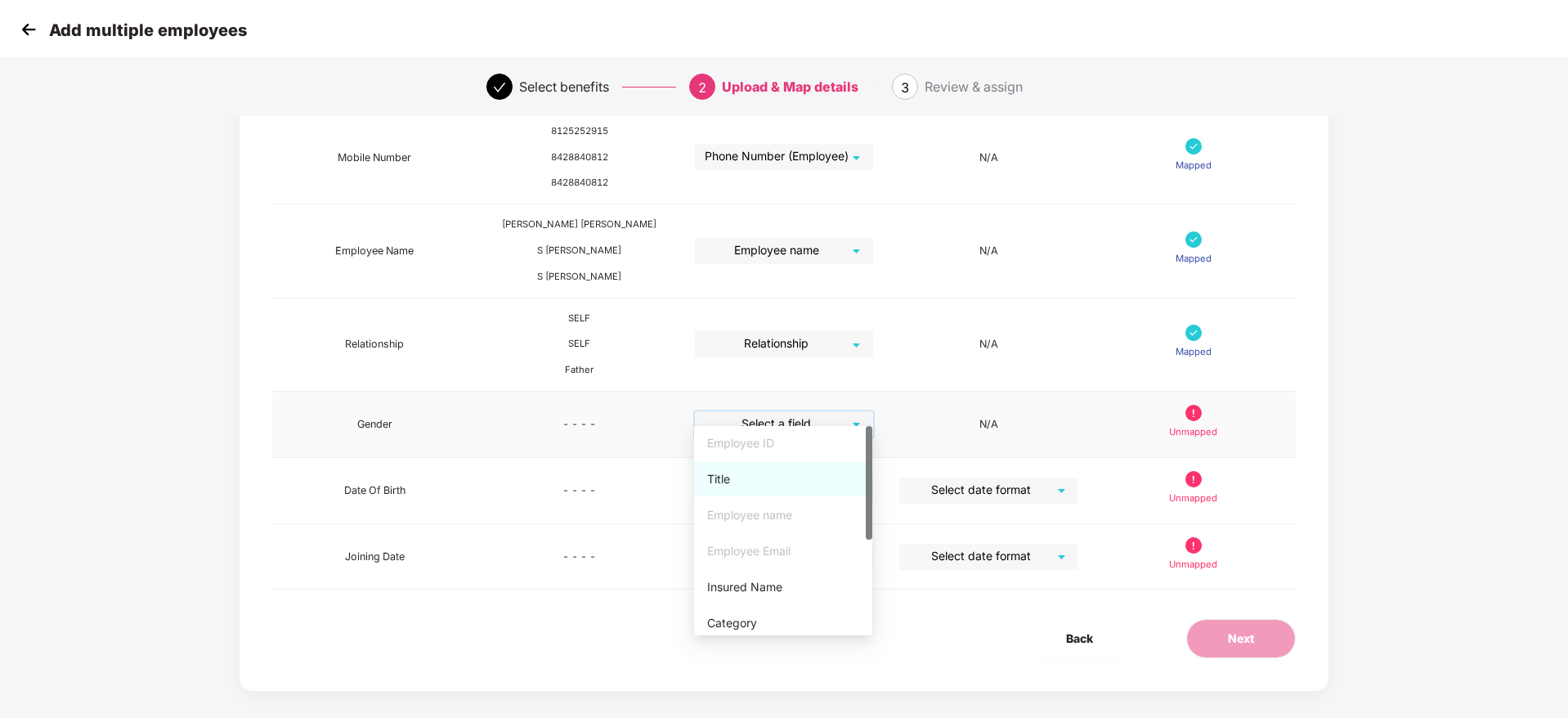
click at [786, 412] on input "search" at bounding box center [779, 424] width 149 height 25
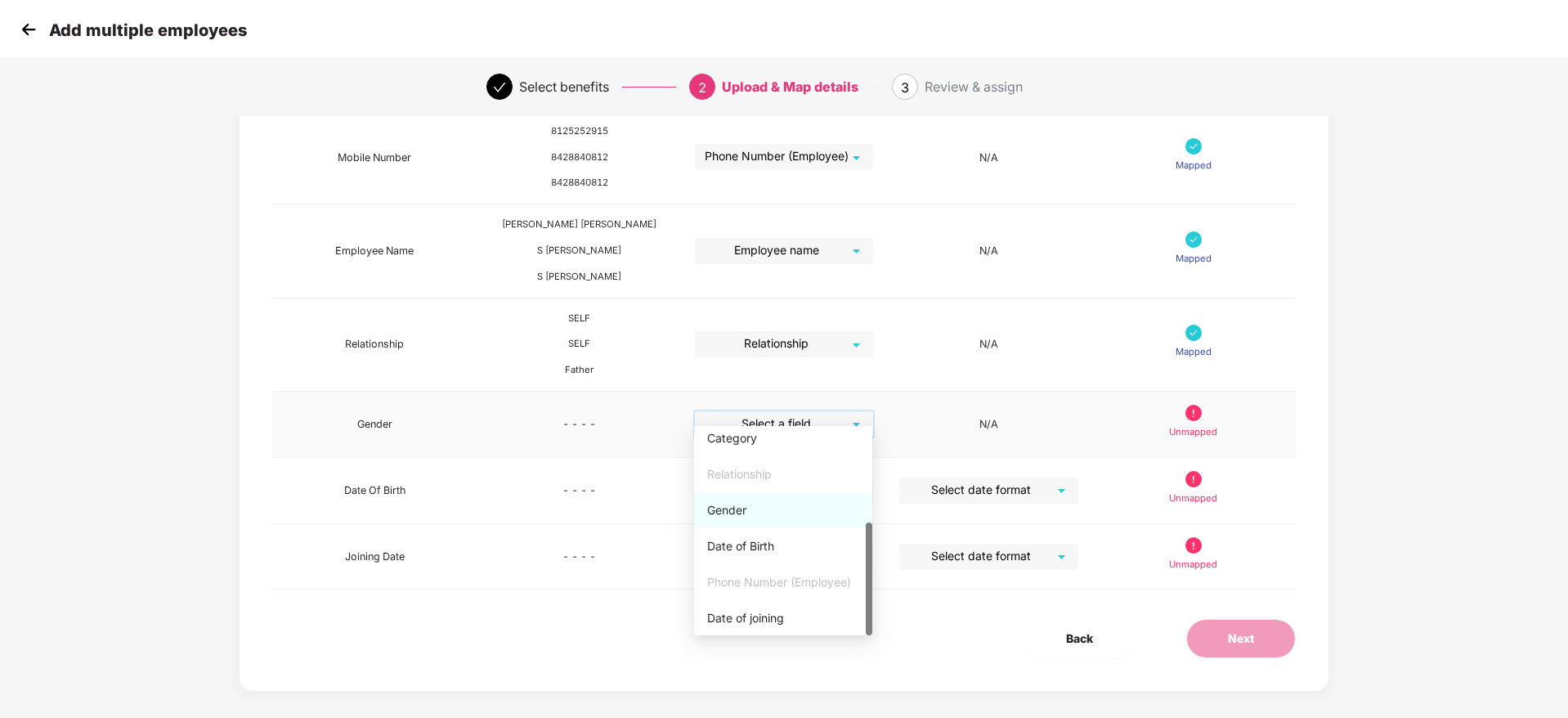
click at [753, 505] on div "Gender" at bounding box center [783, 510] width 152 height 18
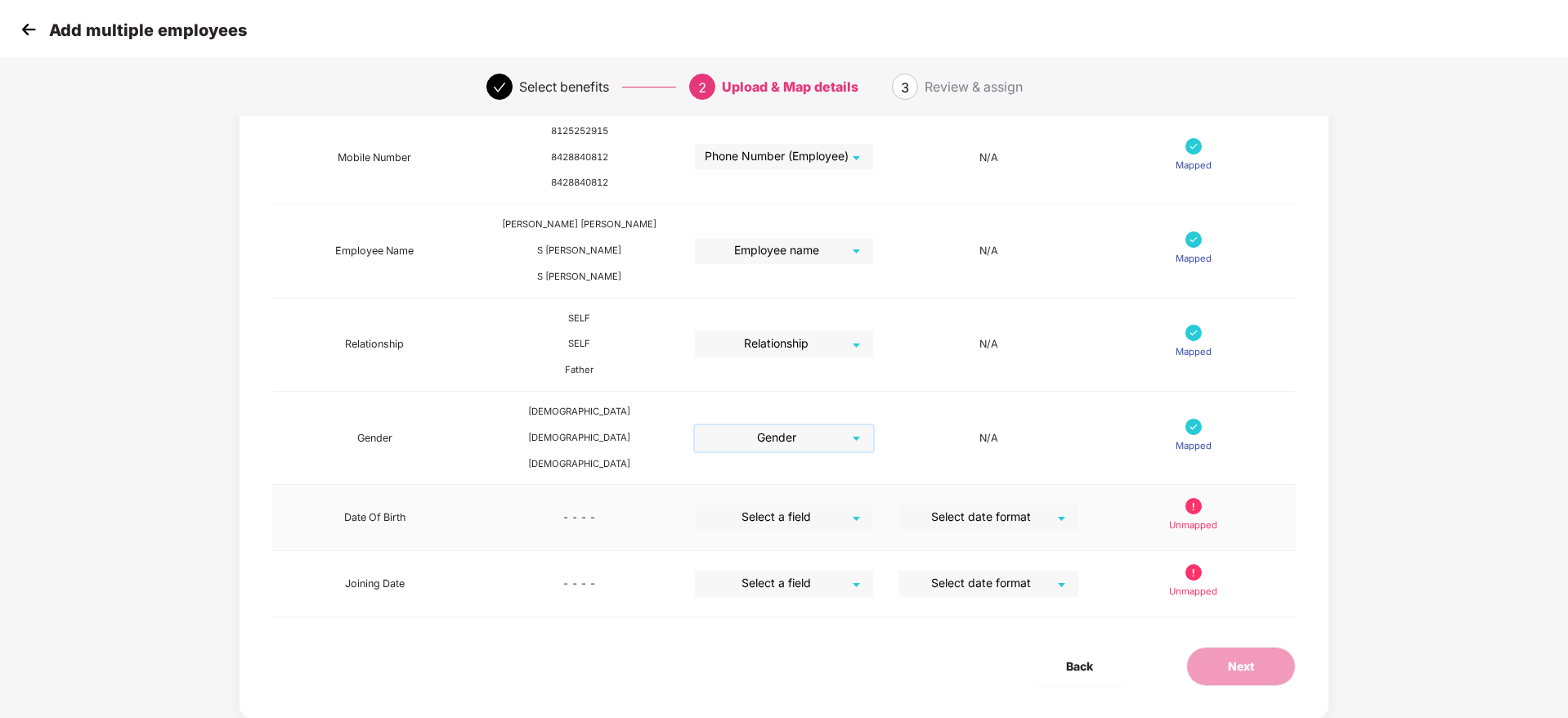
scroll to position [390, 0]
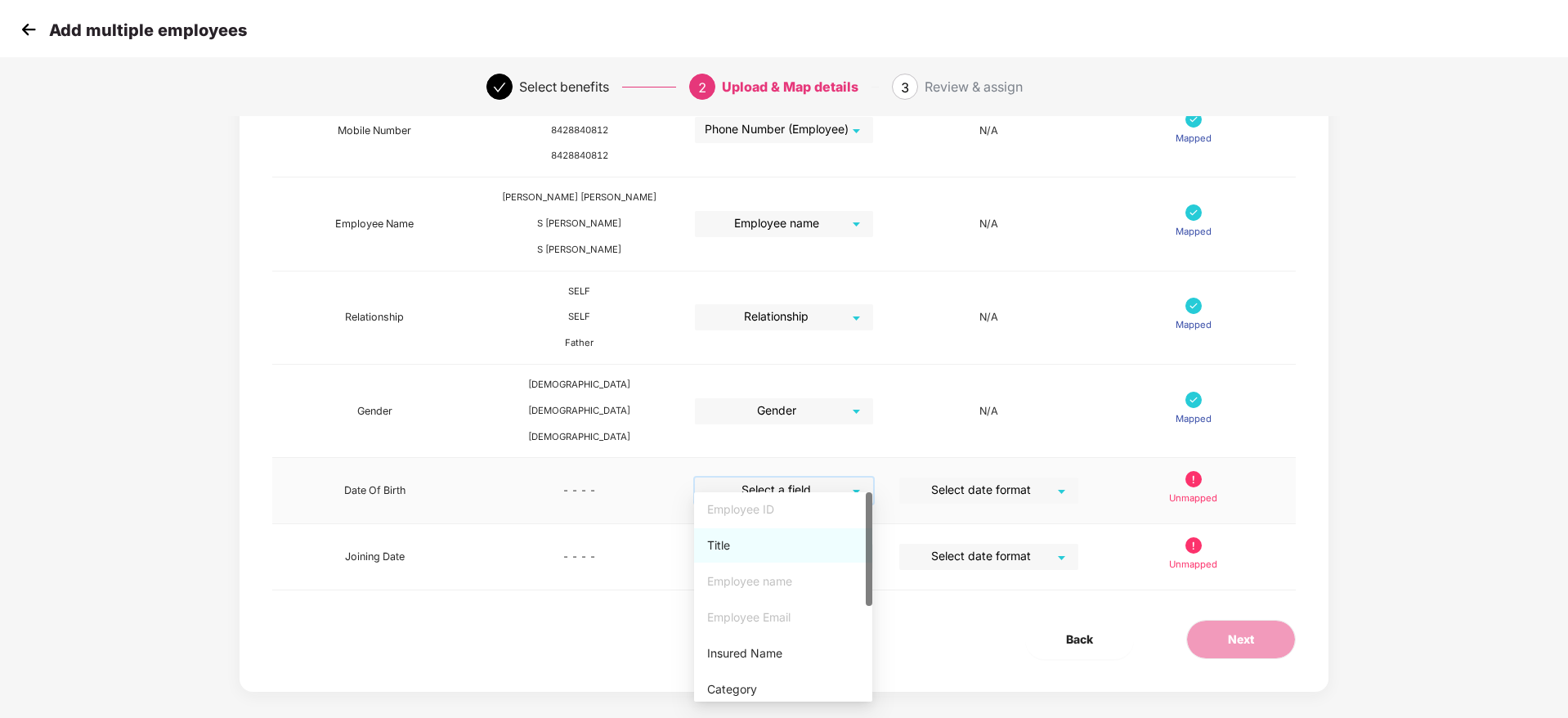
click at [843, 486] on input "search" at bounding box center [779, 490] width 149 height 25
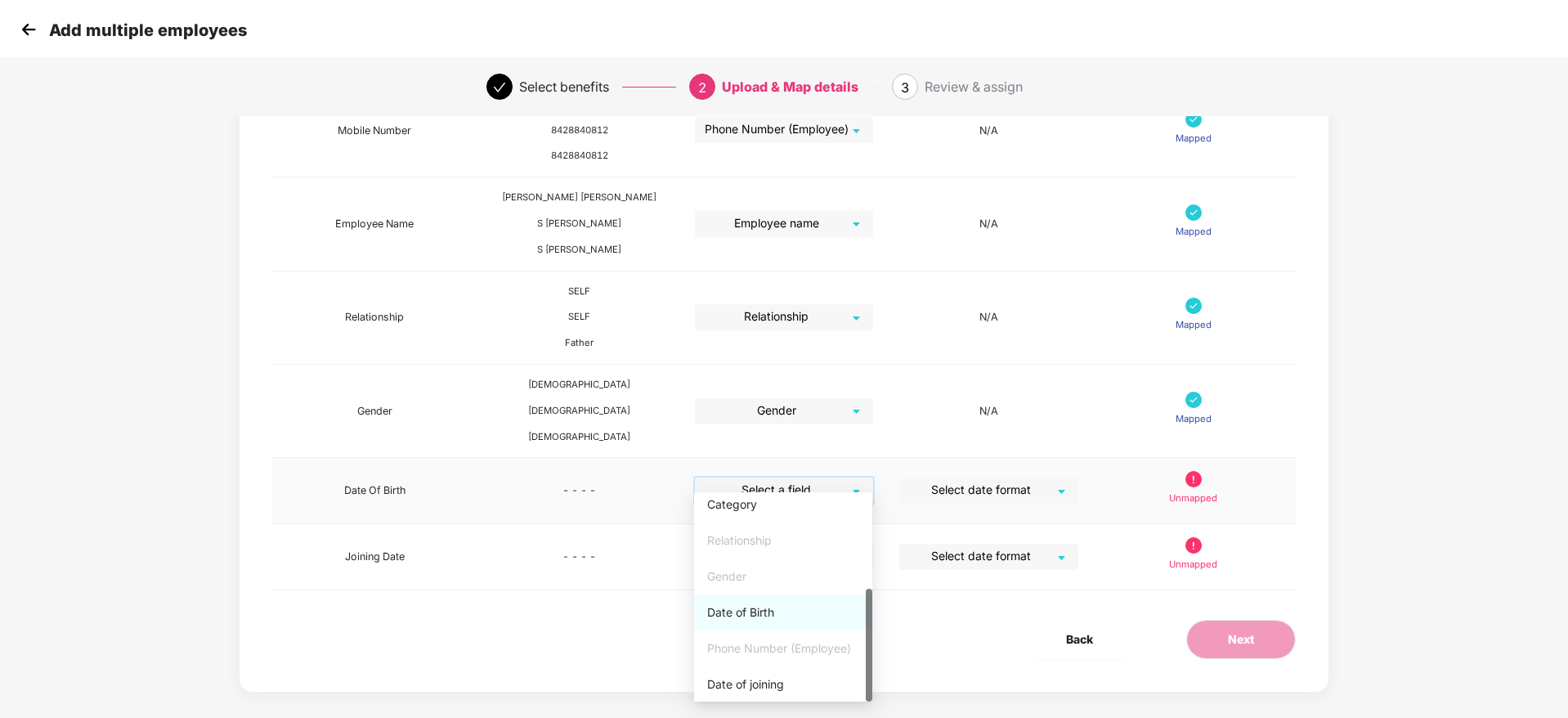
click at [762, 609] on div "Date of Birth" at bounding box center [783, 612] width 152 height 18
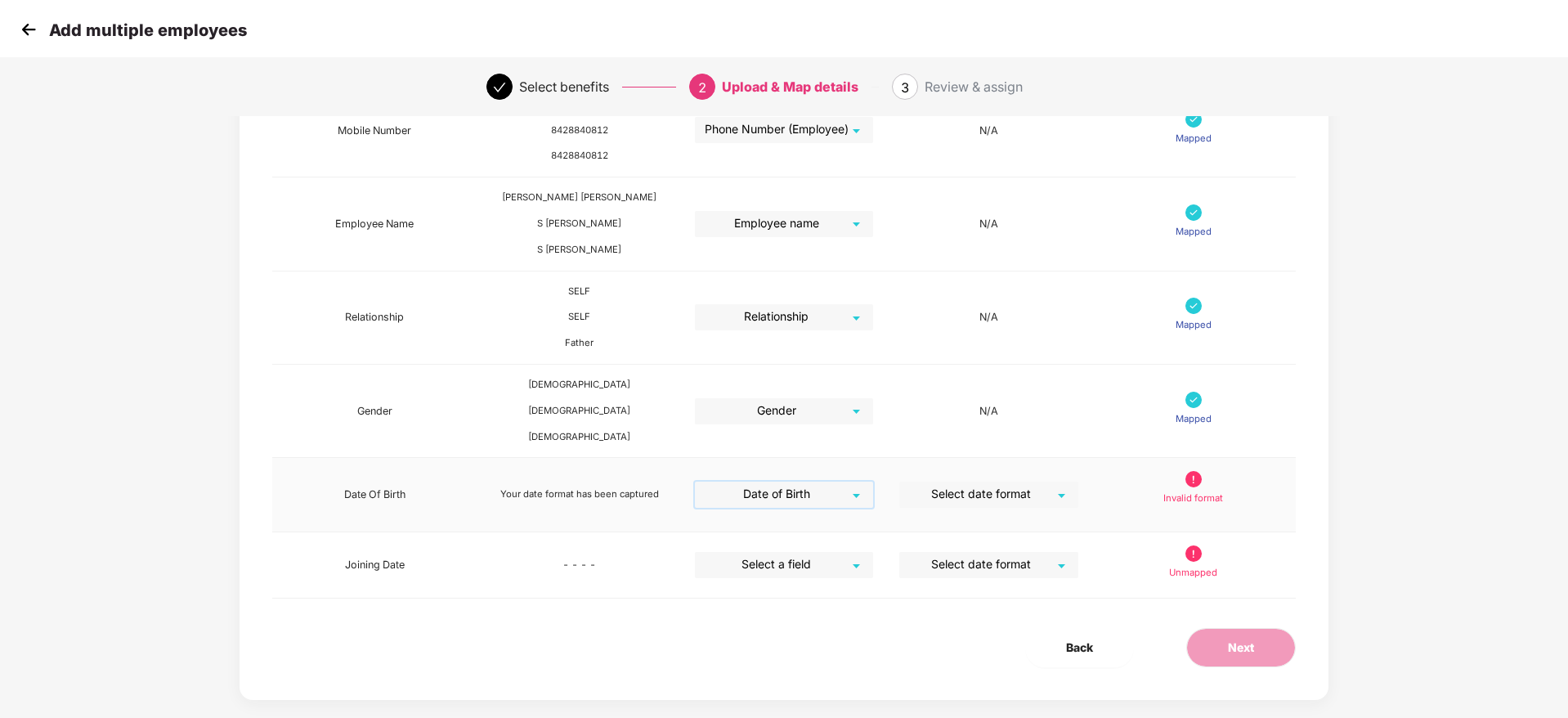
click at [989, 482] on input "search" at bounding box center [983, 495] width 149 height 25
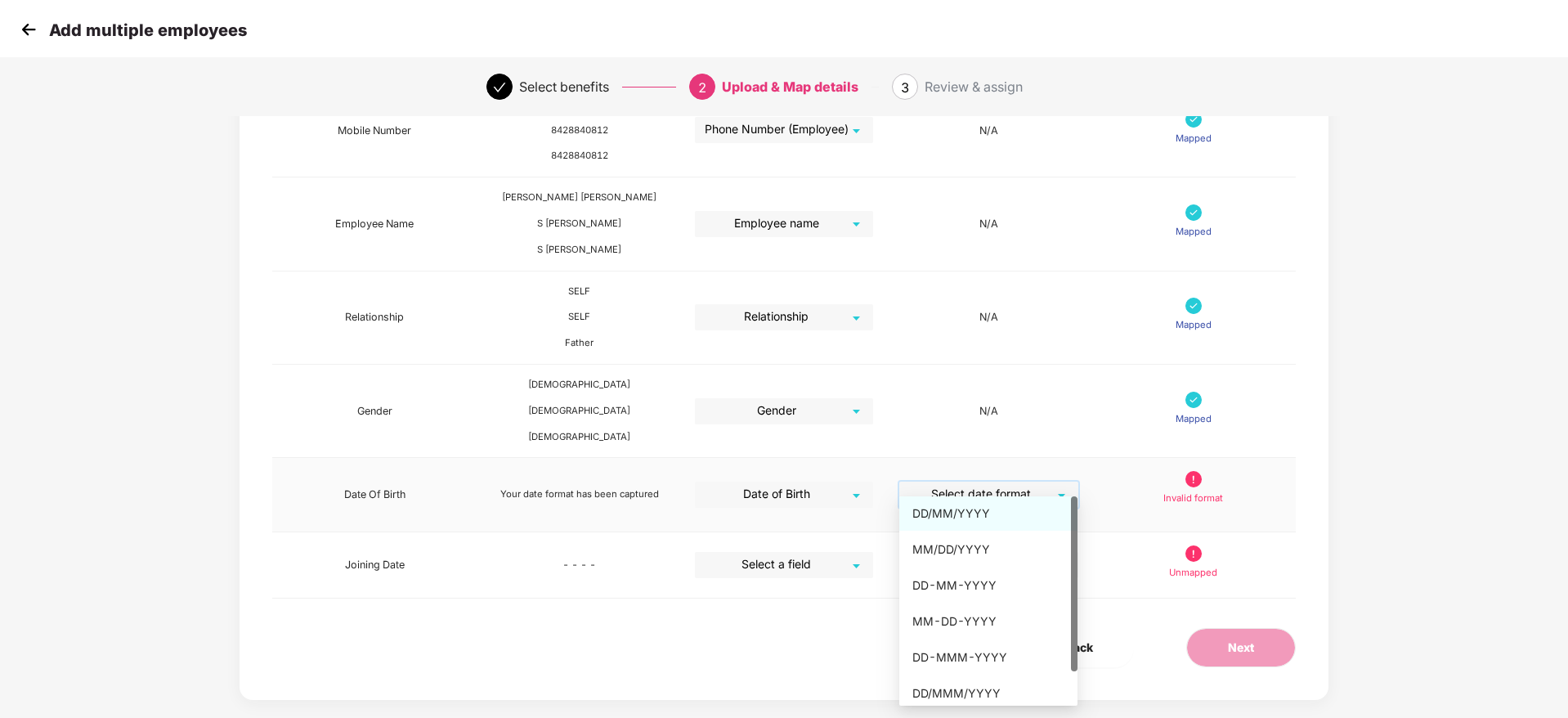
click at [995, 511] on div "DD/MM/YYYY" at bounding box center [988, 514] width 152 height 18
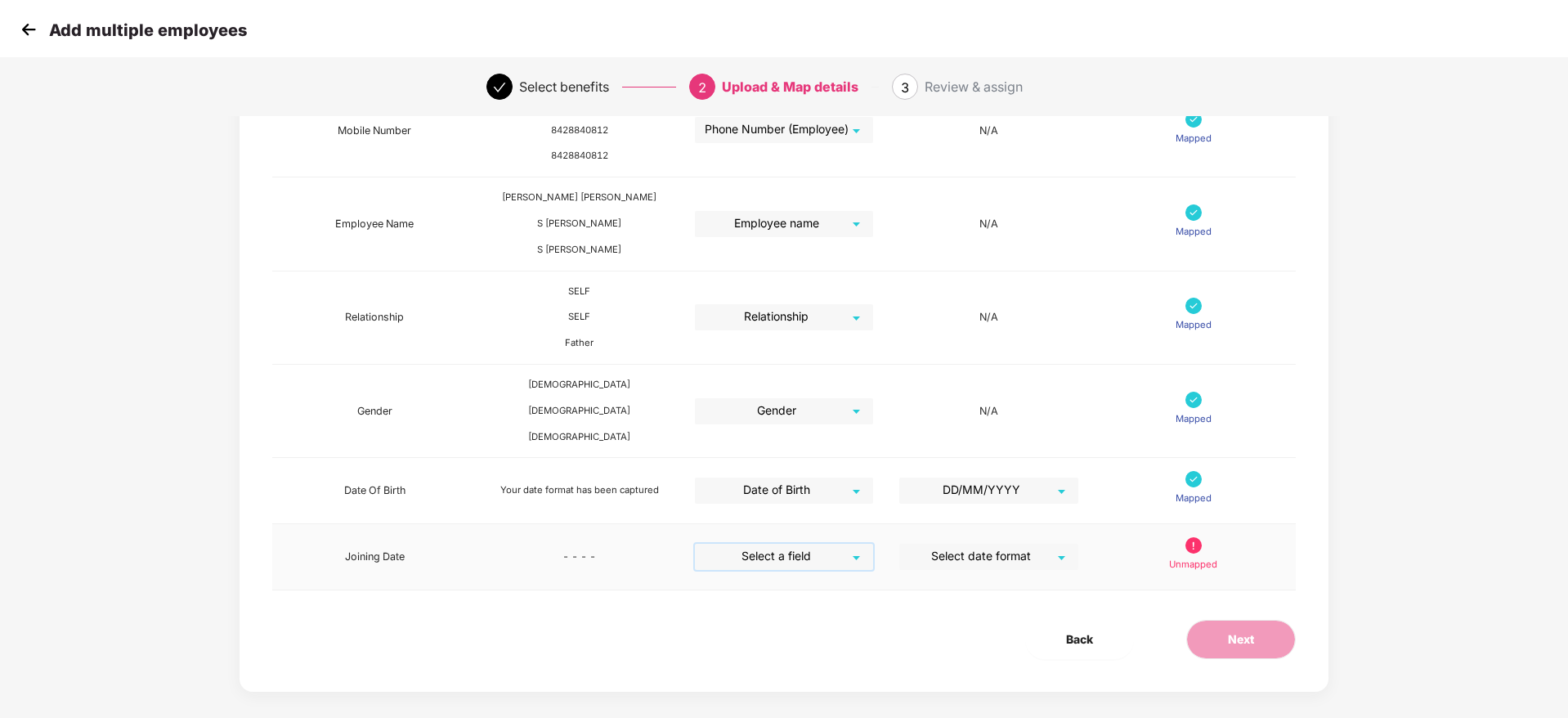
click at [785, 546] on input "search" at bounding box center [779, 557] width 149 height 25
click at [810, 511] on div "Date of joining" at bounding box center [783, 508] width 152 height 18
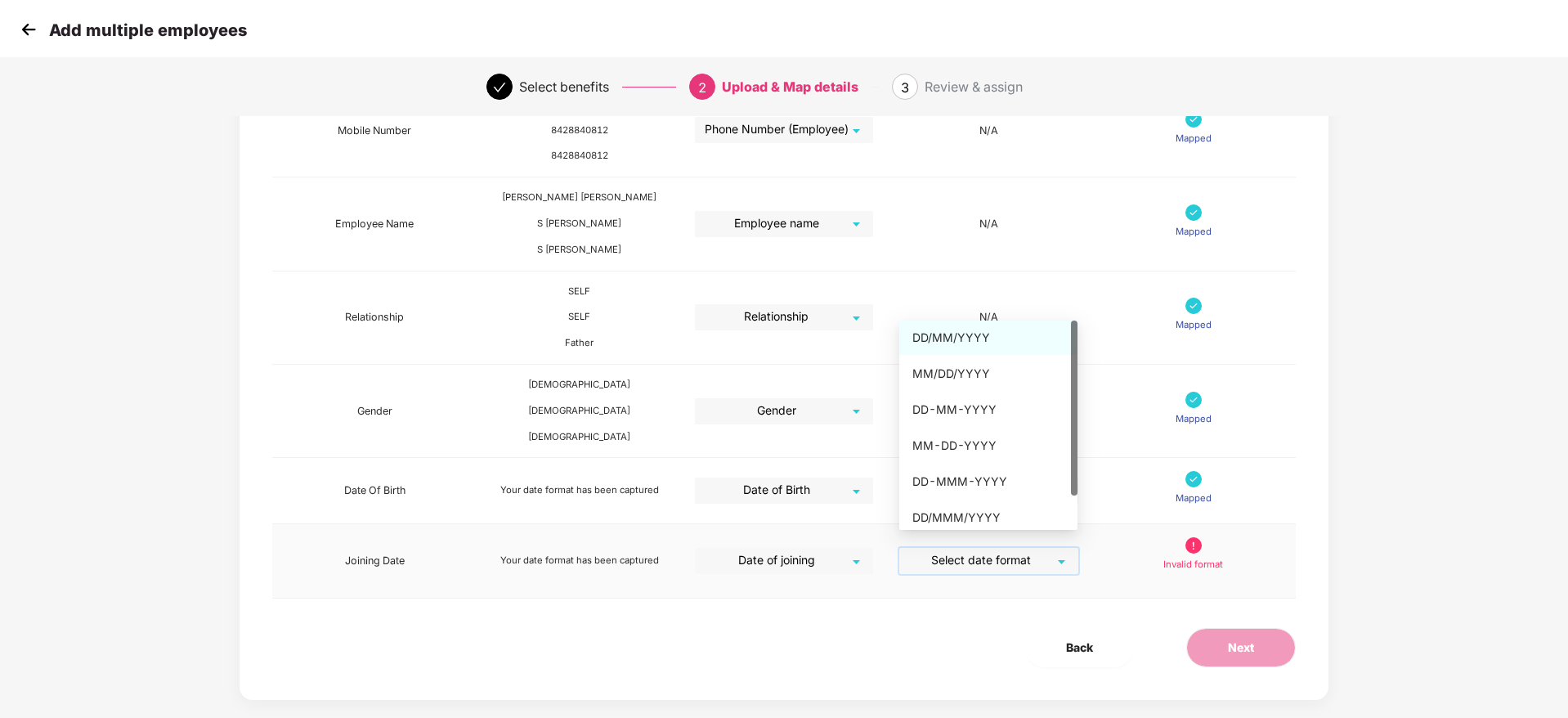
click at [1027, 548] on input "search" at bounding box center [983, 560] width 149 height 25
click at [1018, 331] on div "DD/MM/YYYY" at bounding box center [988, 337] width 152 height 18
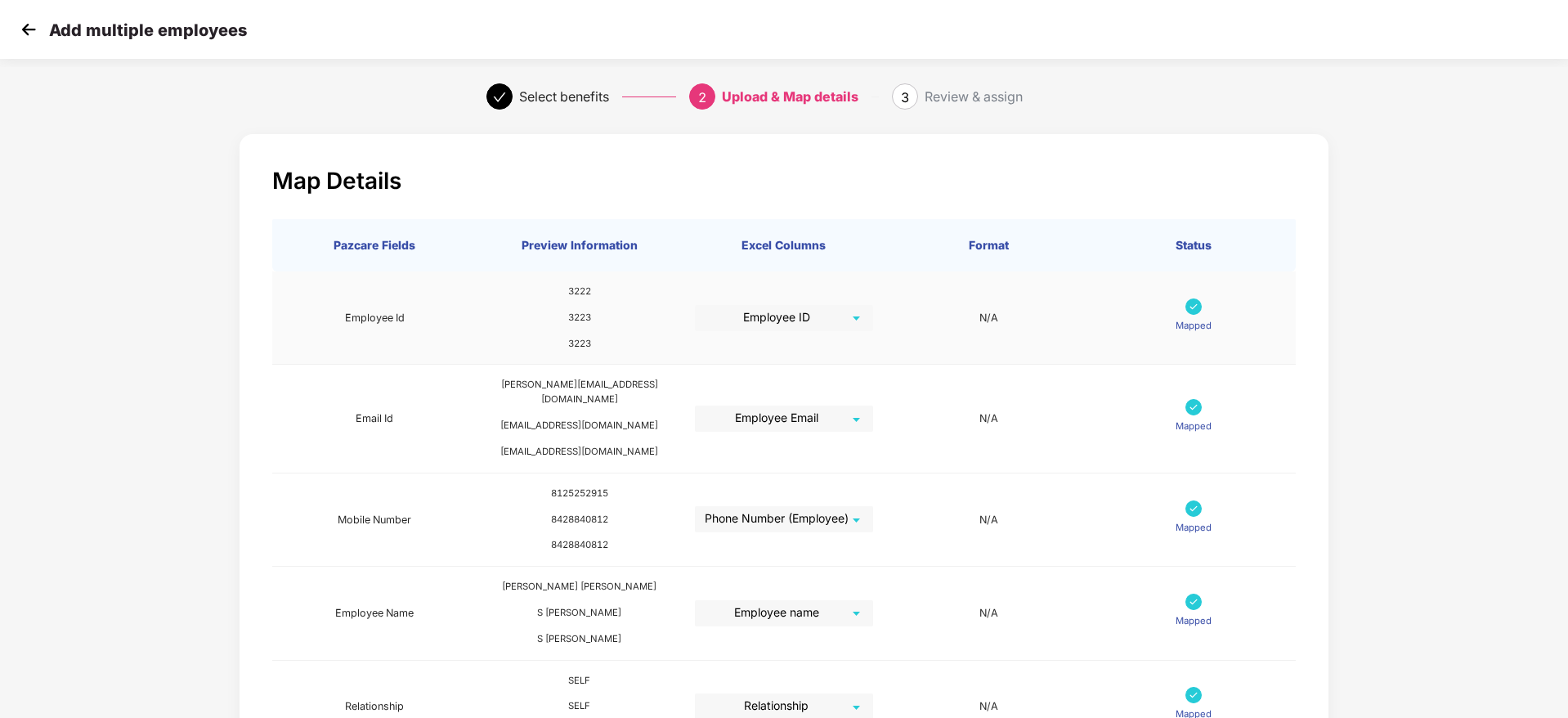
scroll to position [390, 0]
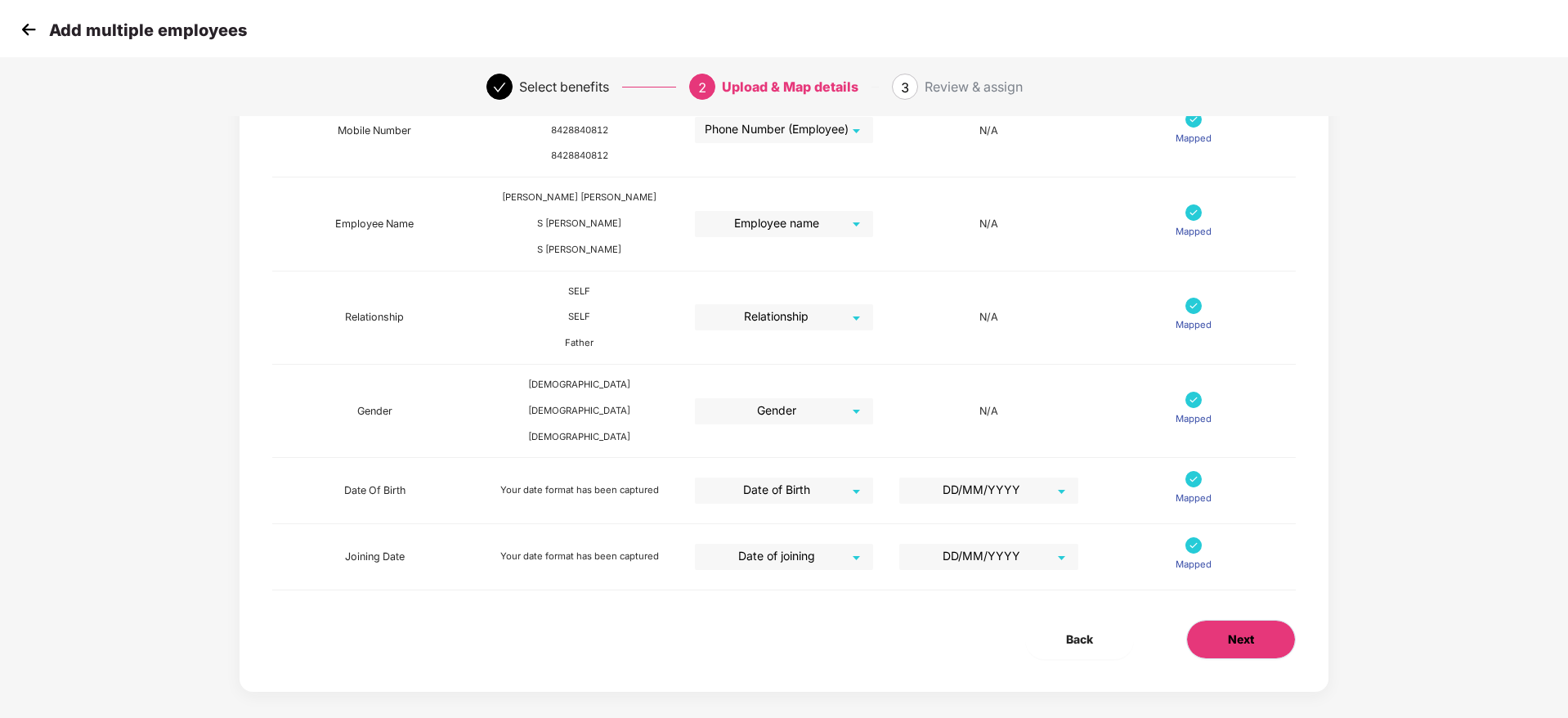
click at [1256, 623] on button "Next" at bounding box center [1241, 639] width 110 height 39
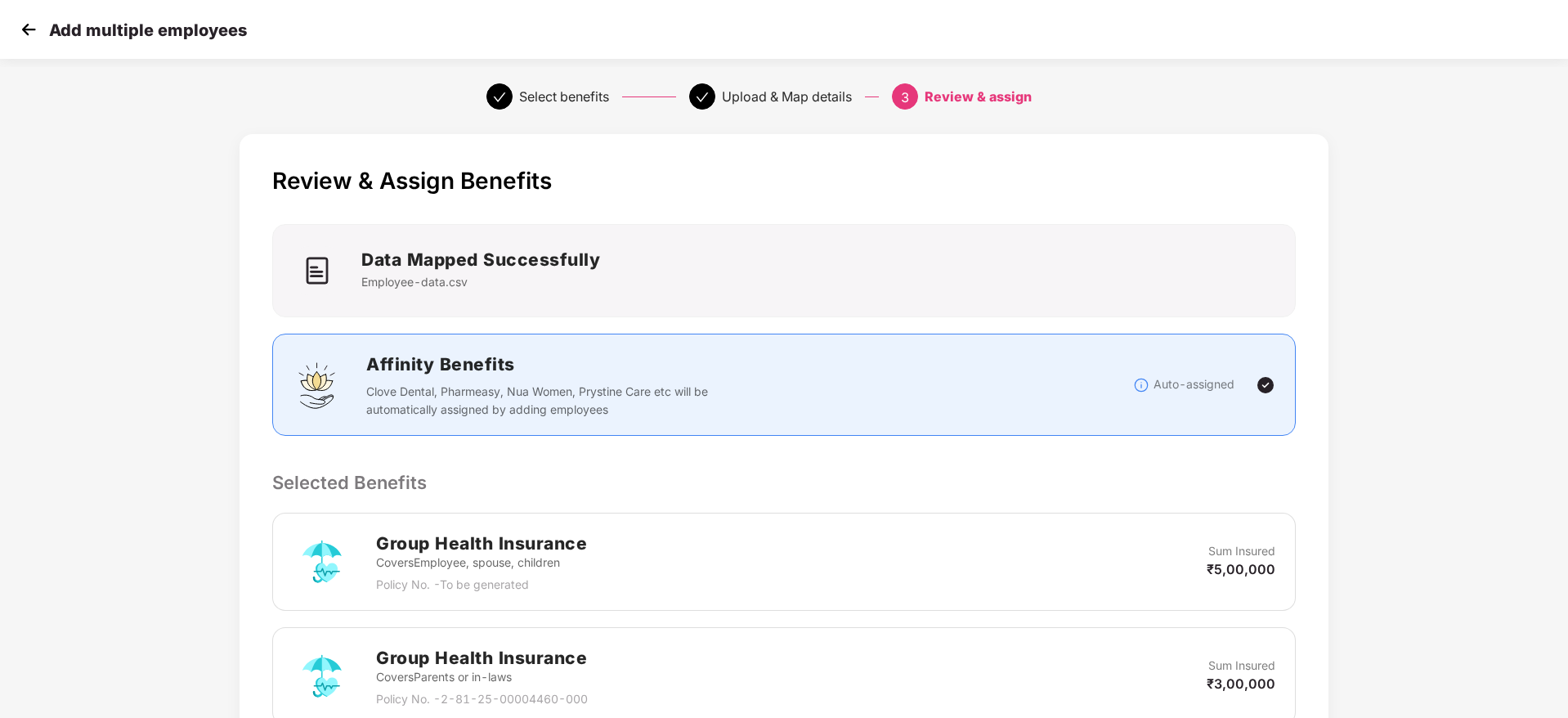
scroll to position [467, 0]
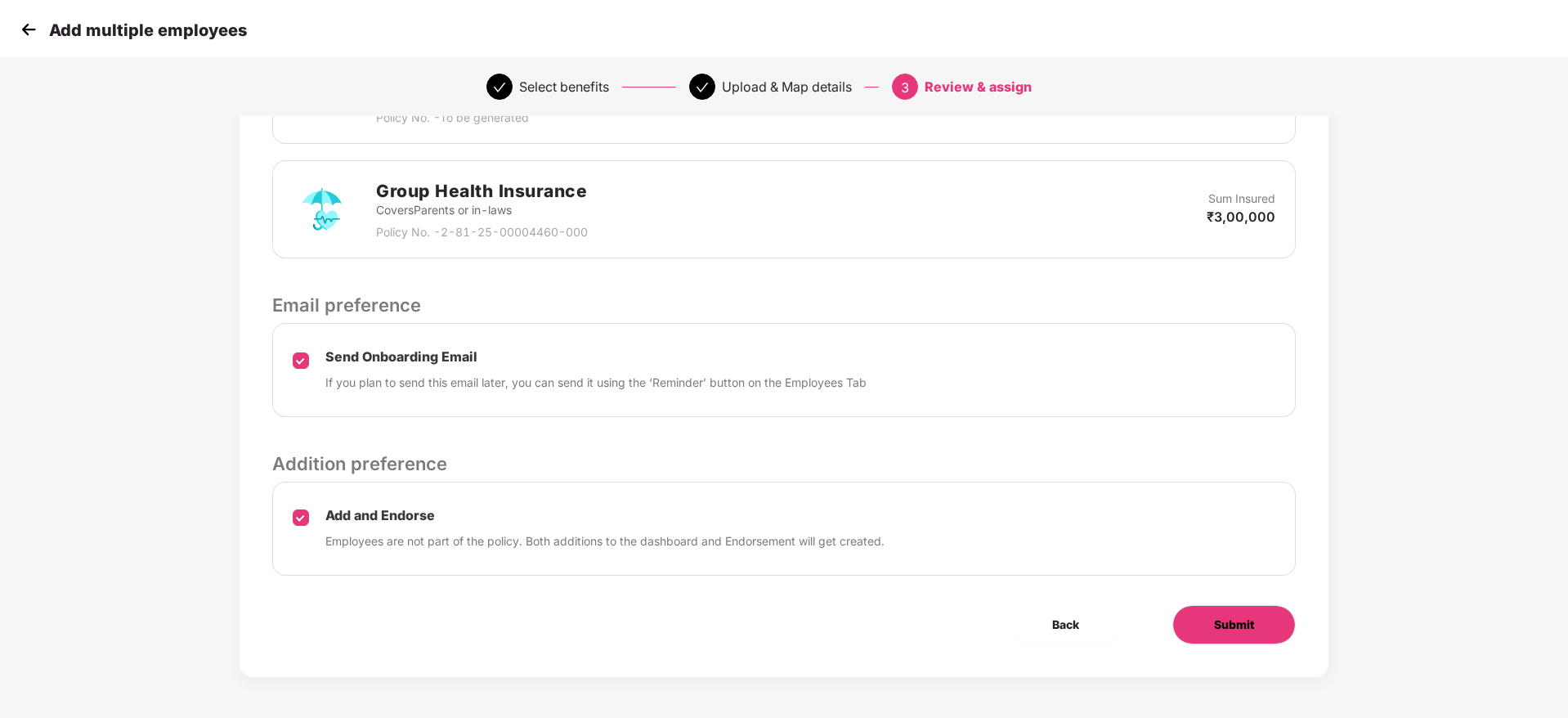
click at [1260, 638] on button "Submit" at bounding box center [1233, 624] width 123 height 39
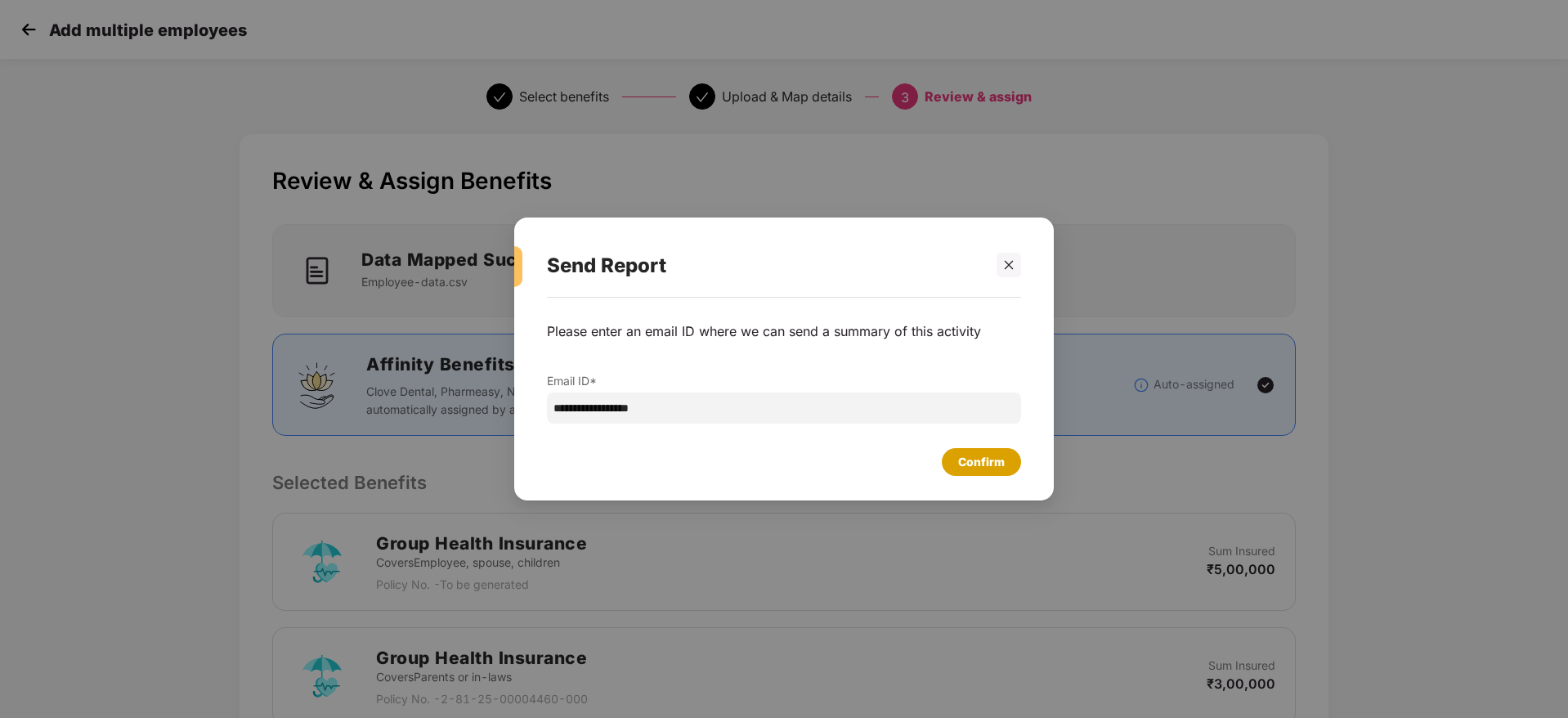
click at [993, 462] on div "Confirm" at bounding box center [981, 462] width 47 height 18
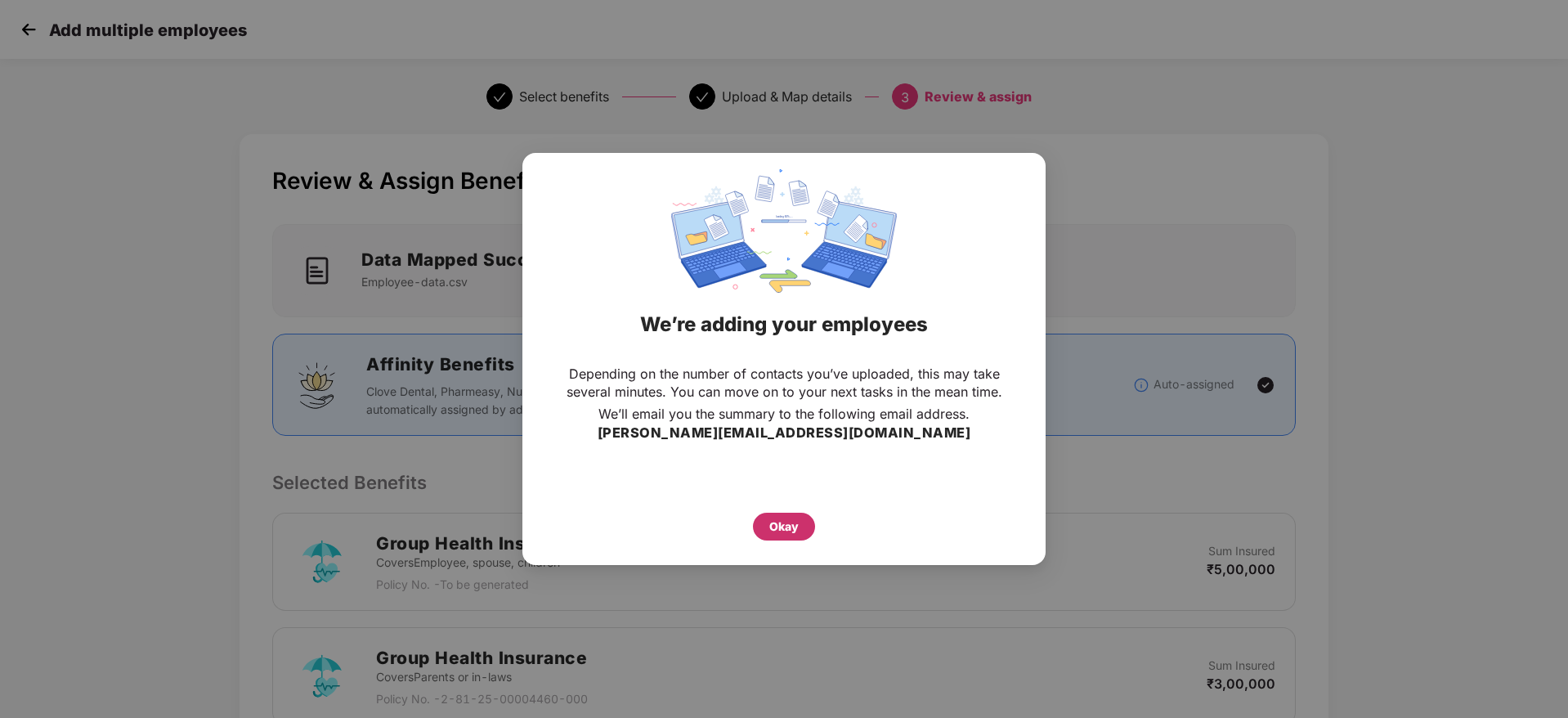
click at [791, 523] on div "Okay" at bounding box center [784, 526] width 30 height 18
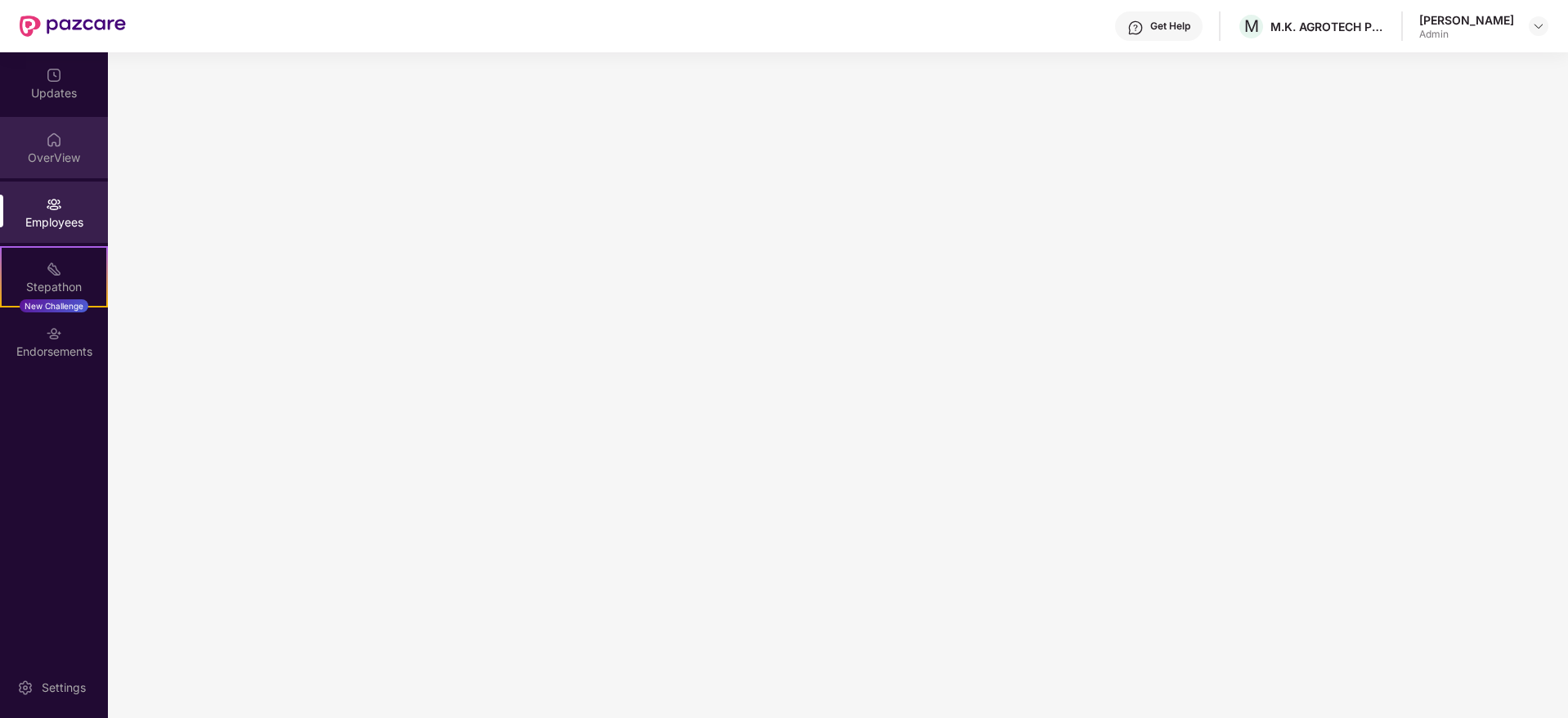
click at [79, 157] on div "OverView" at bounding box center [53, 158] width 108 height 16
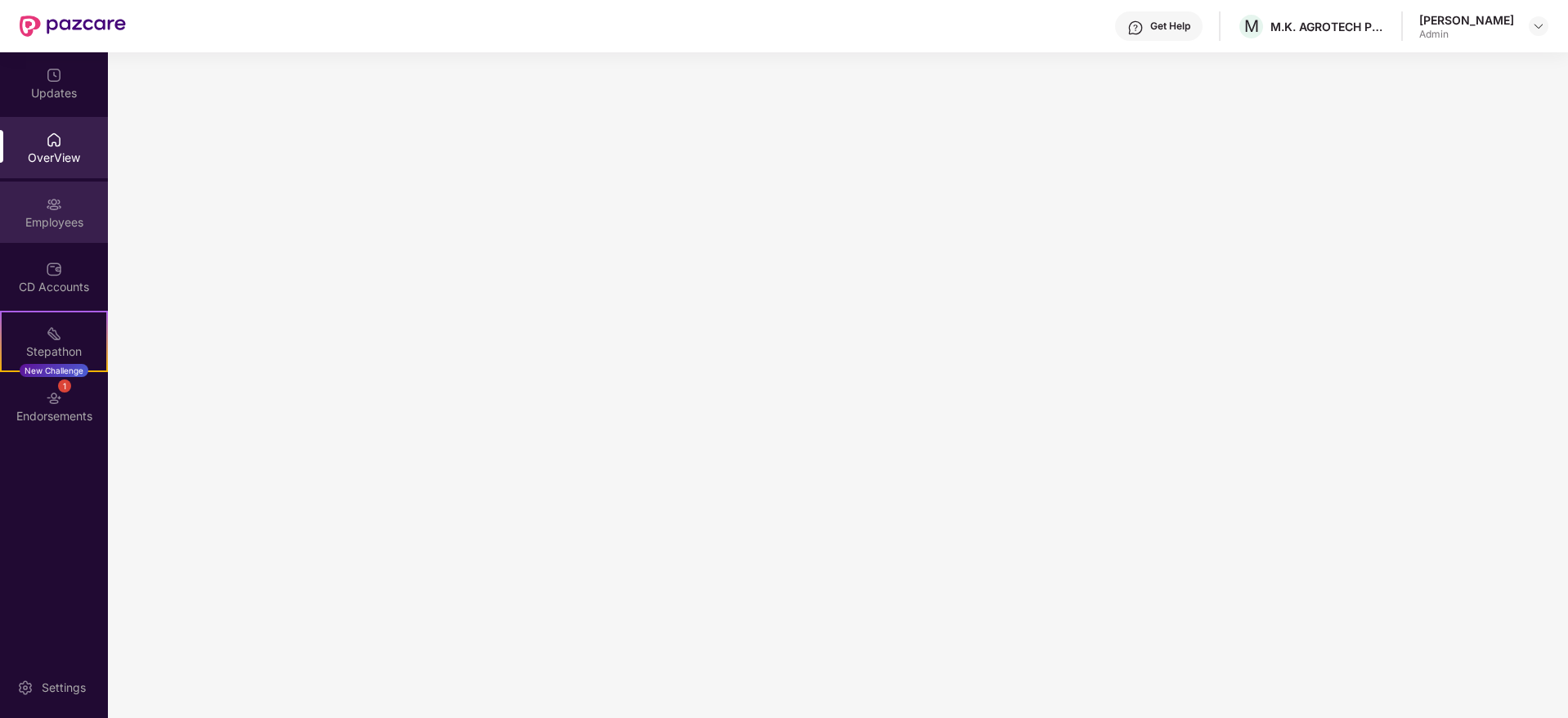
click at [51, 208] on img at bounding box center [53, 204] width 16 height 16
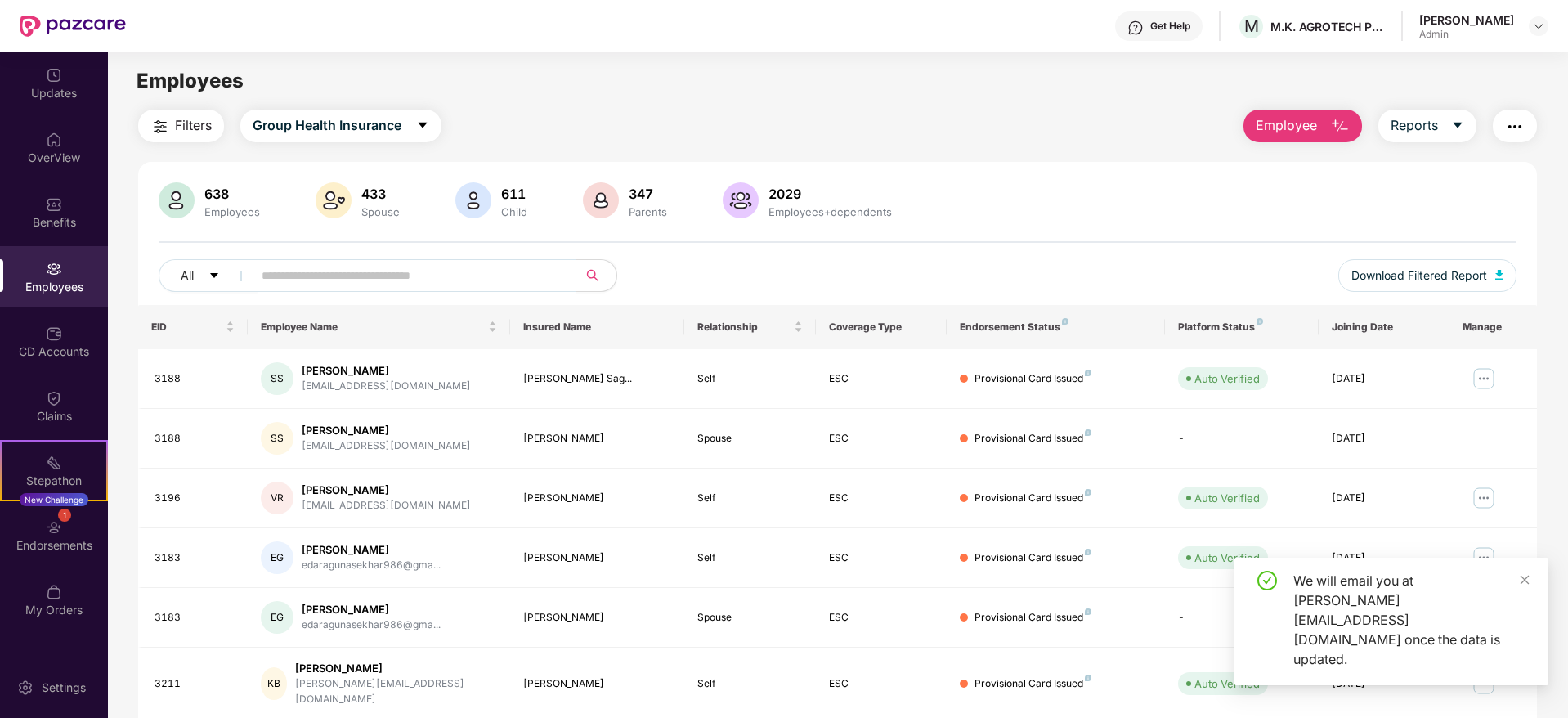
click at [1347, 134] on img "button" at bounding box center [1340, 126] width 20 height 20
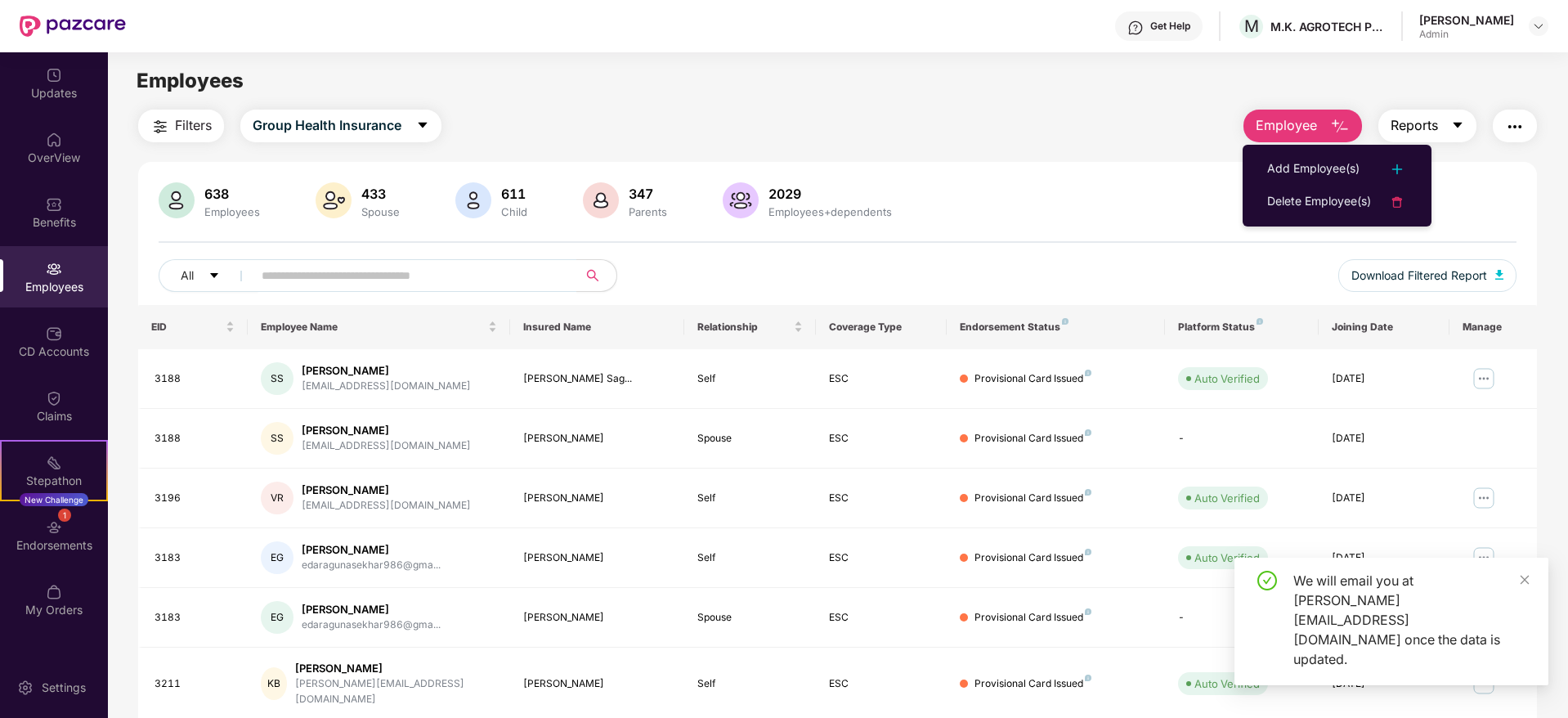
click at [1448, 123] on button "Reports" at bounding box center [1427, 126] width 98 height 32
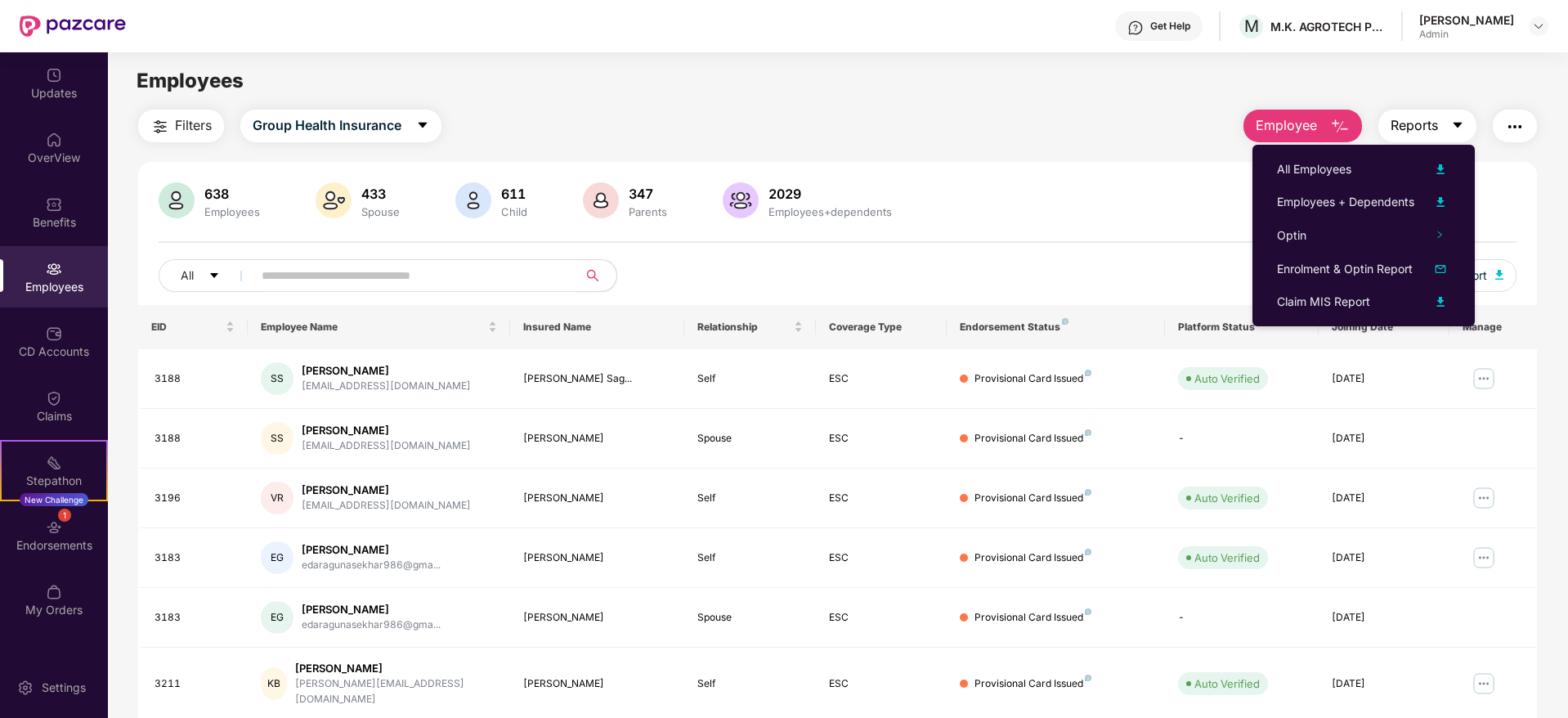
click at [1448, 123] on button "Reports" at bounding box center [1427, 126] width 98 height 32
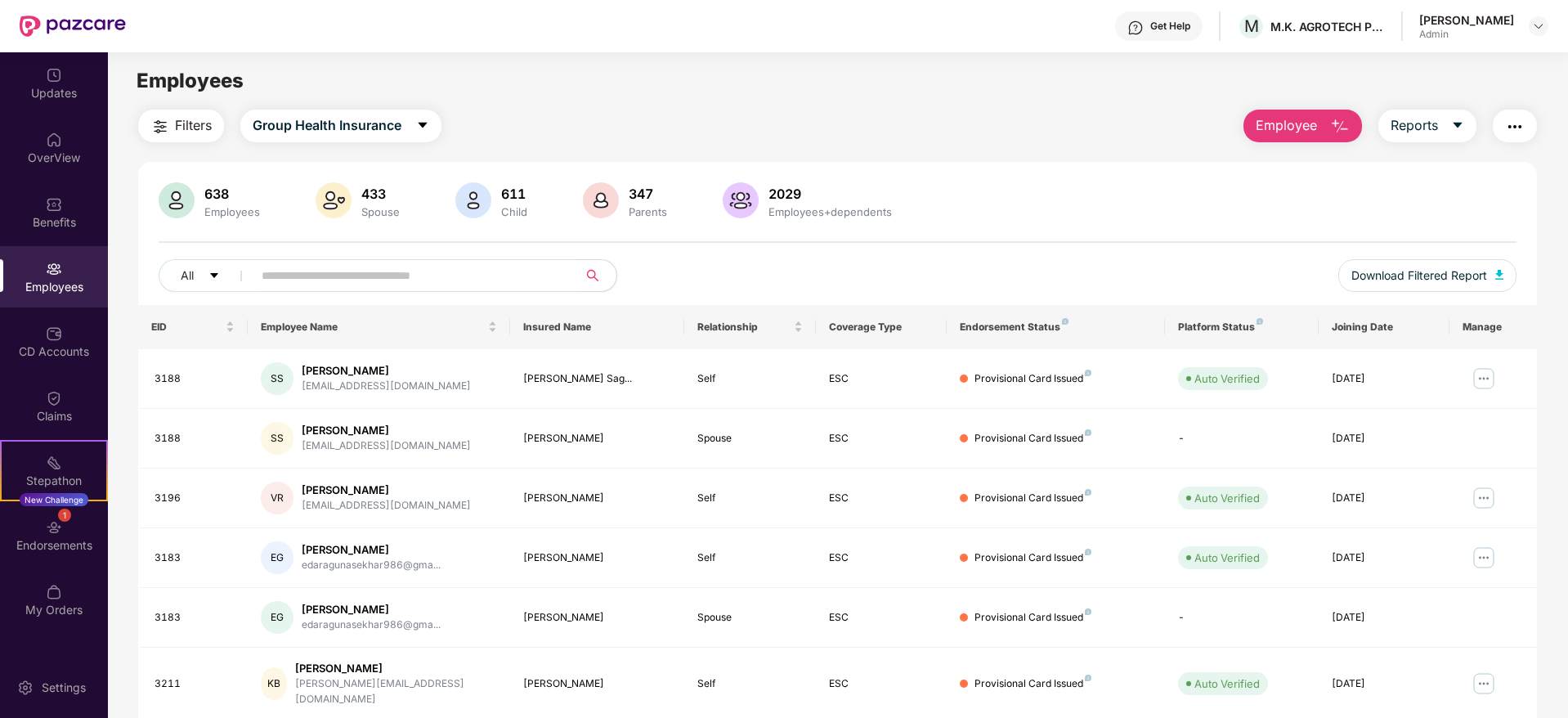
click at [1363, 120] on div "Employee Reports" at bounding box center [1382, 126] width 310 height 32
click at [1338, 126] on img "button" at bounding box center [1340, 126] width 20 height 20
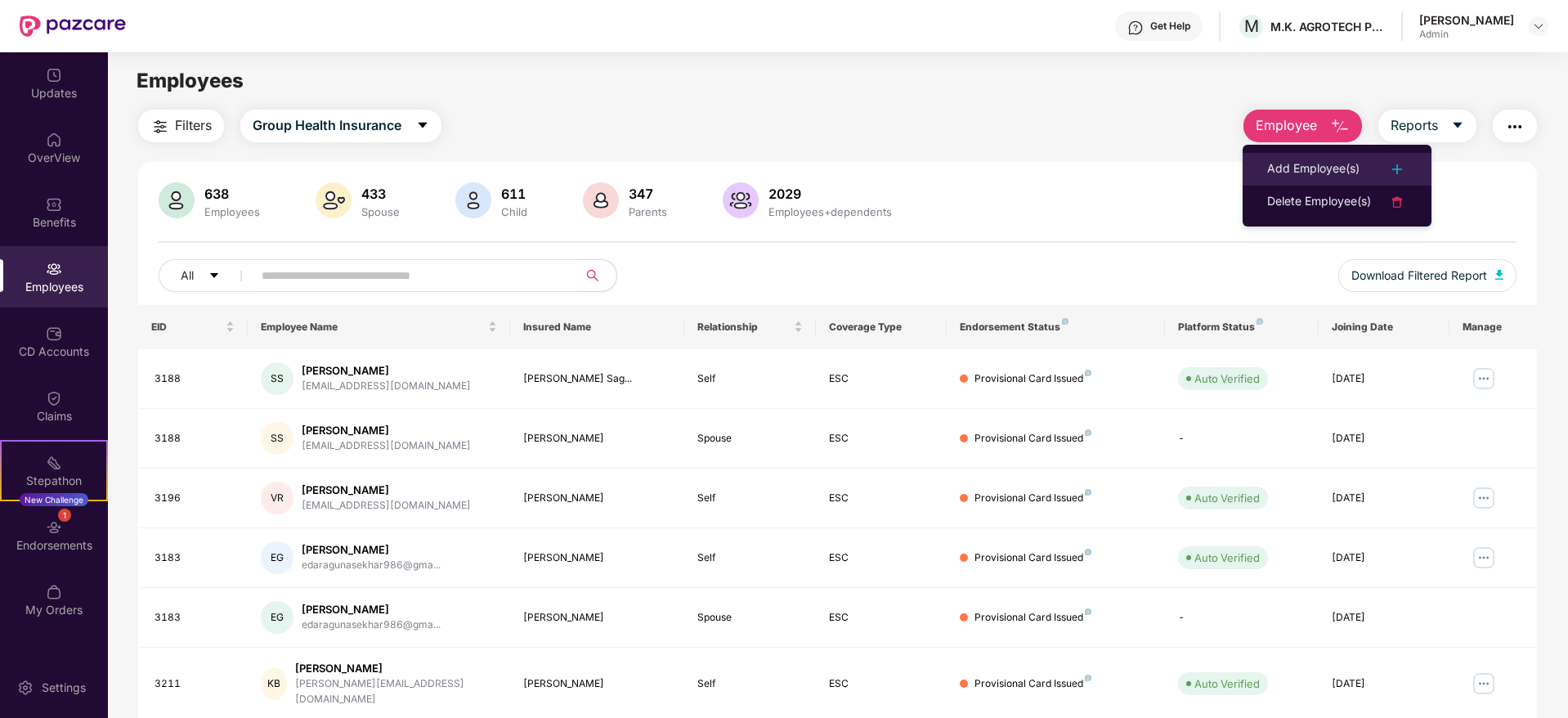
click at [1337, 164] on div "Add Employee(s)" at bounding box center [1313, 169] width 93 height 20
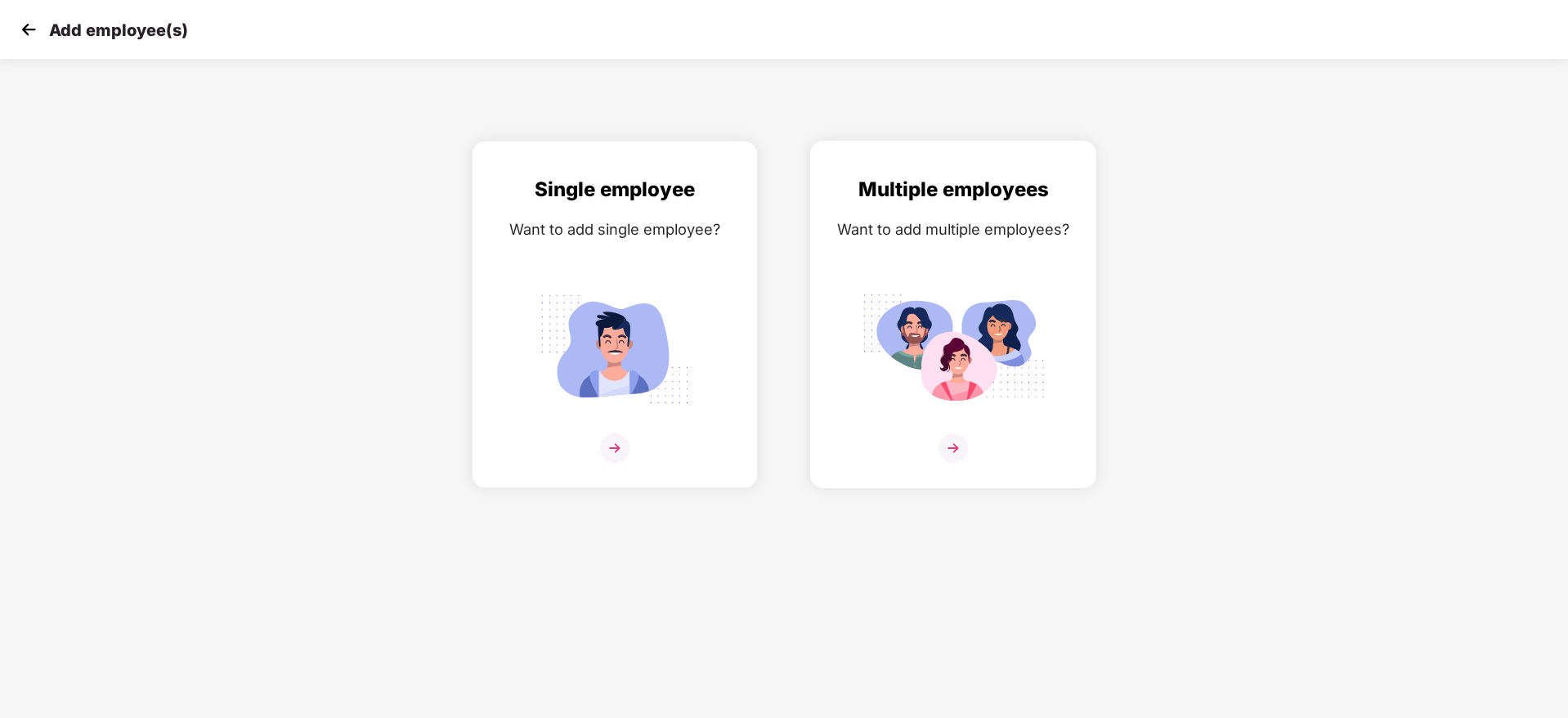
click at [961, 447] on img at bounding box center [952, 448] width 30 height 30
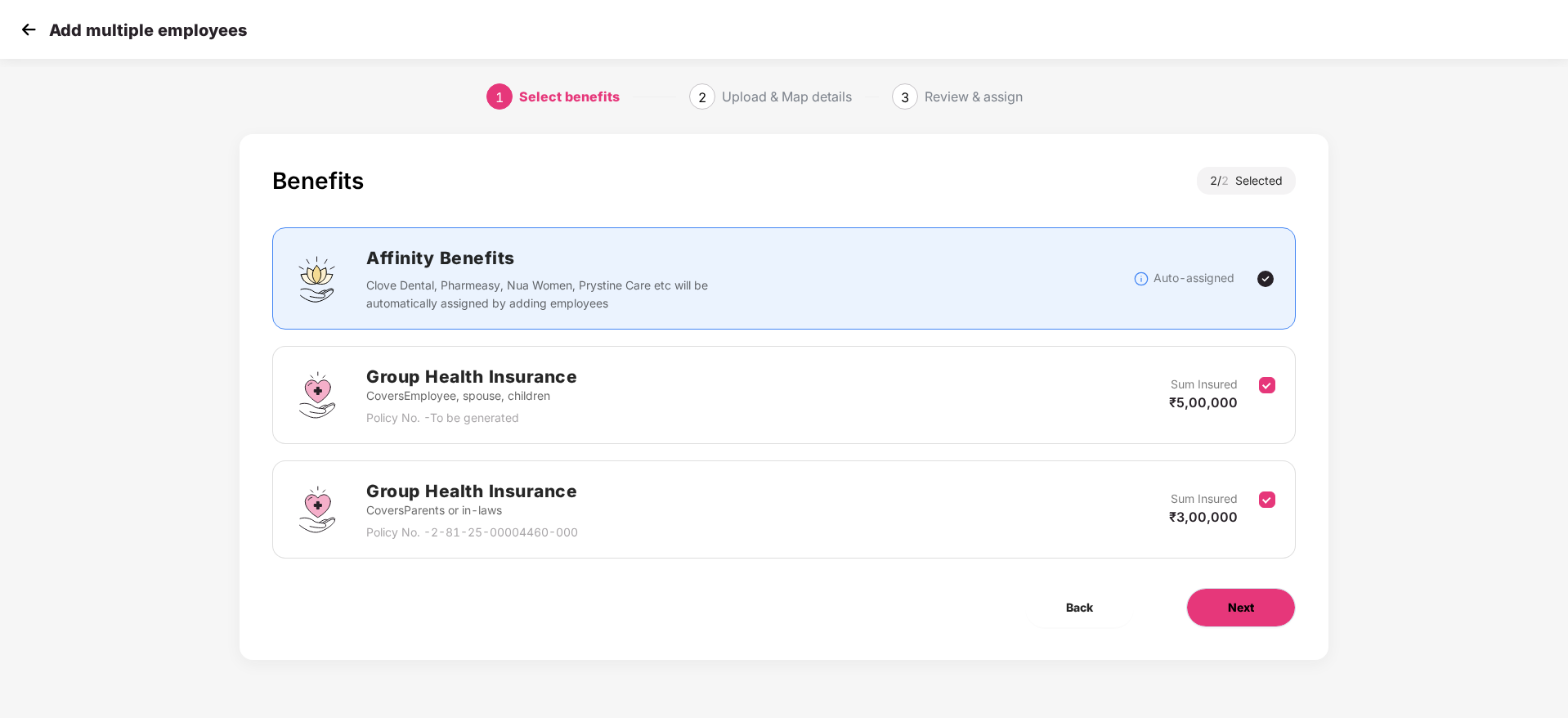
click at [1233, 601] on span "Next" at bounding box center [1241, 607] width 26 height 18
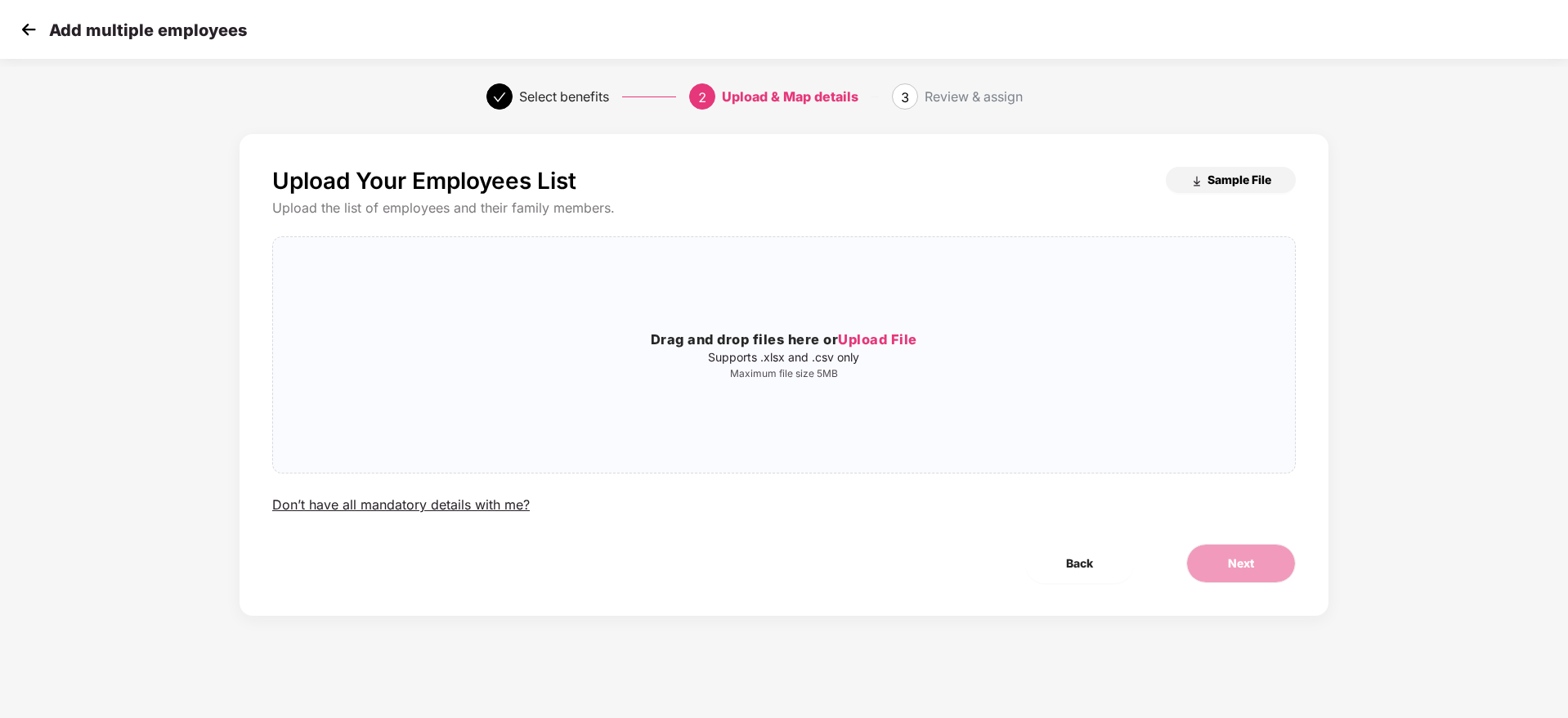
click at [1259, 181] on span "Sample File" at bounding box center [1239, 180] width 64 height 15
